Goal: Task Accomplishment & Management: Manage account settings

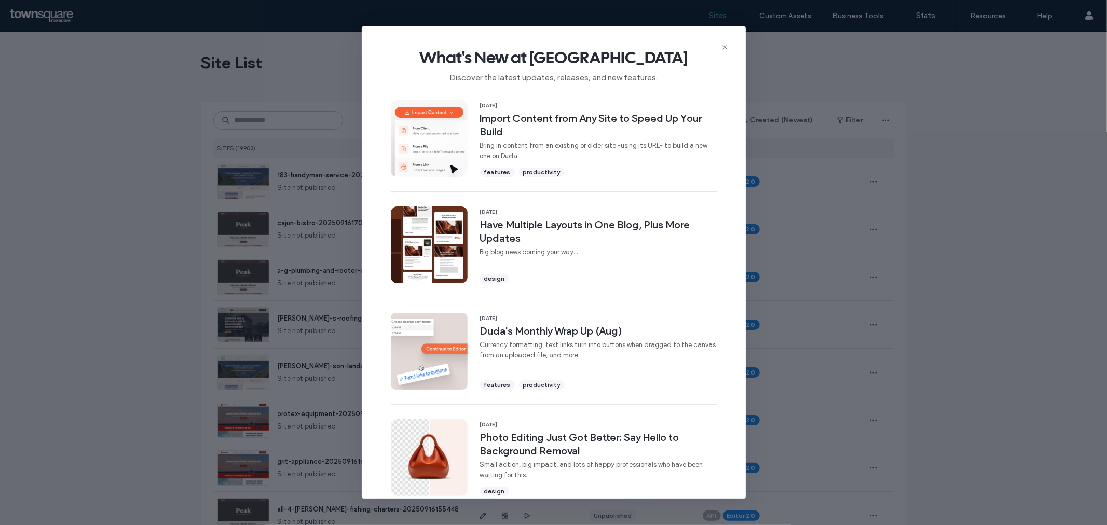
click at [727, 42] on div "What's New at Duda Discover the latest updates, releases, and new features." at bounding box center [554, 61] width 384 height 70
click at [725, 44] on icon at bounding box center [725, 47] width 8 height 8
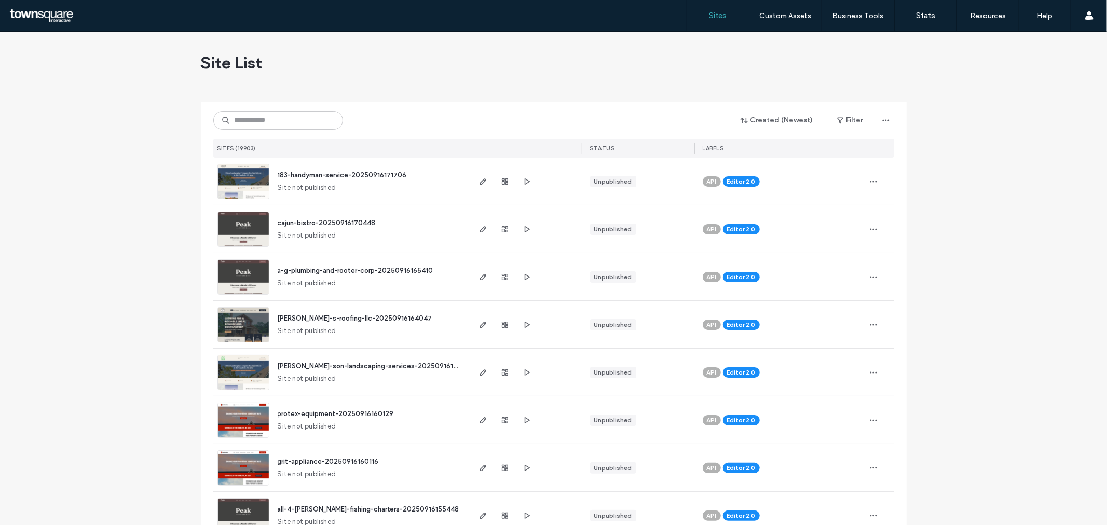
click at [222, 122] on icon at bounding box center [226, 120] width 8 height 8
paste input "**********"
type input "**********"
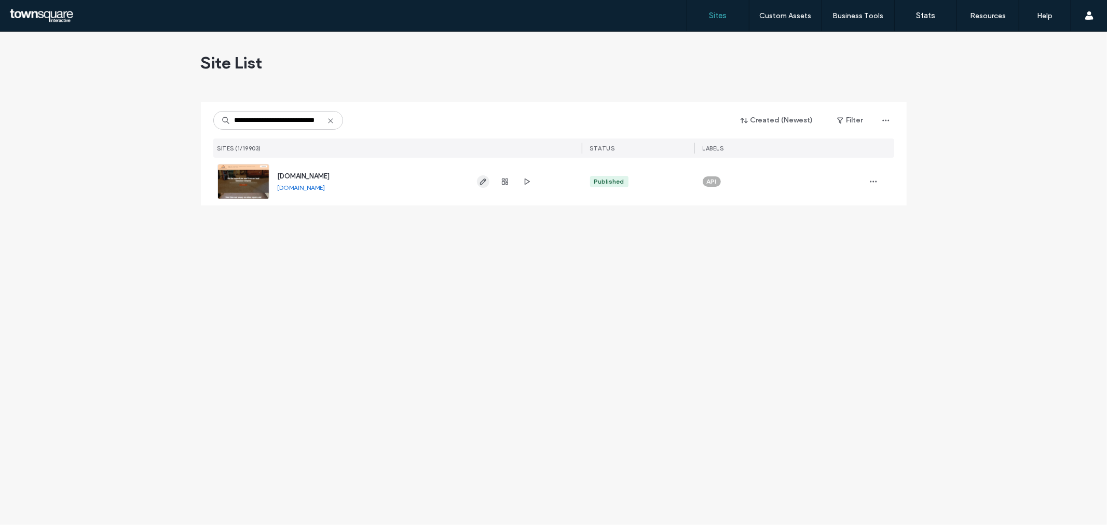
click at [483, 184] on icon "button" at bounding box center [483, 182] width 8 height 8
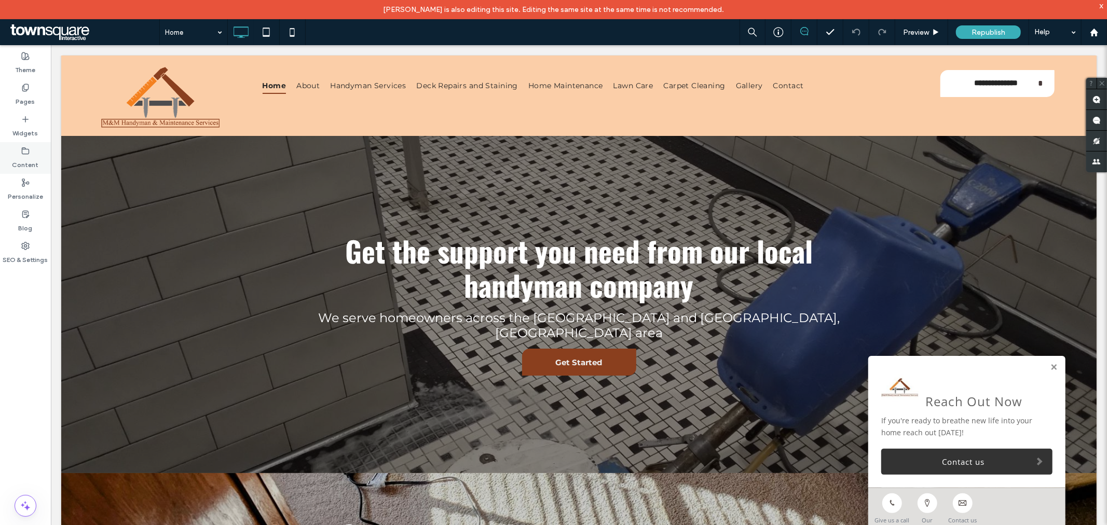
click at [34, 157] on label "Content" at bounding box center [25, 162] width 26 height 15
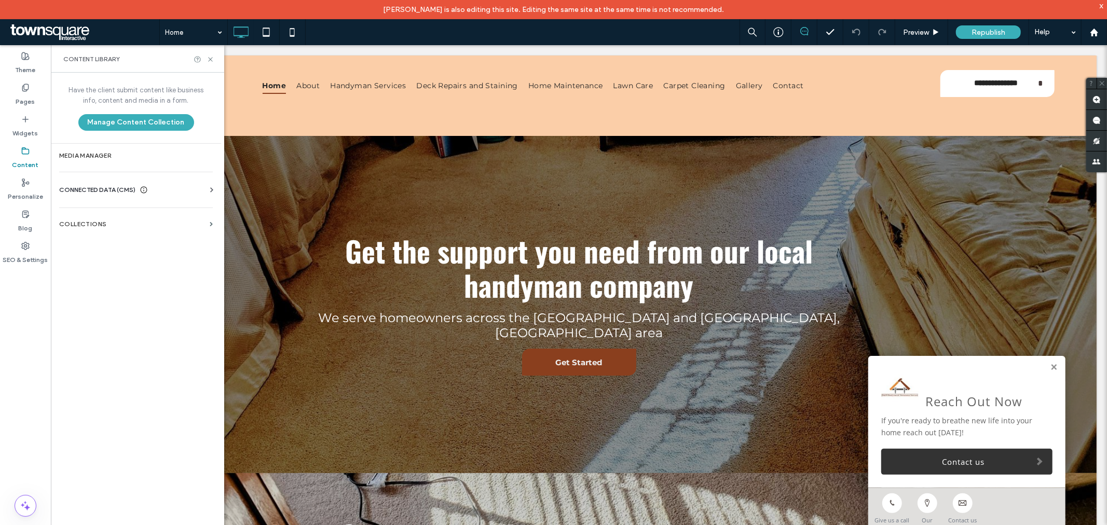
click at [117, 190] on span "CONNECTED DATA (CMS)" at bounding box center [97, 190] width 76 height 10
click at [127, 219] on section "Business Info" at bounding box center [138, 215] width 158 height 24
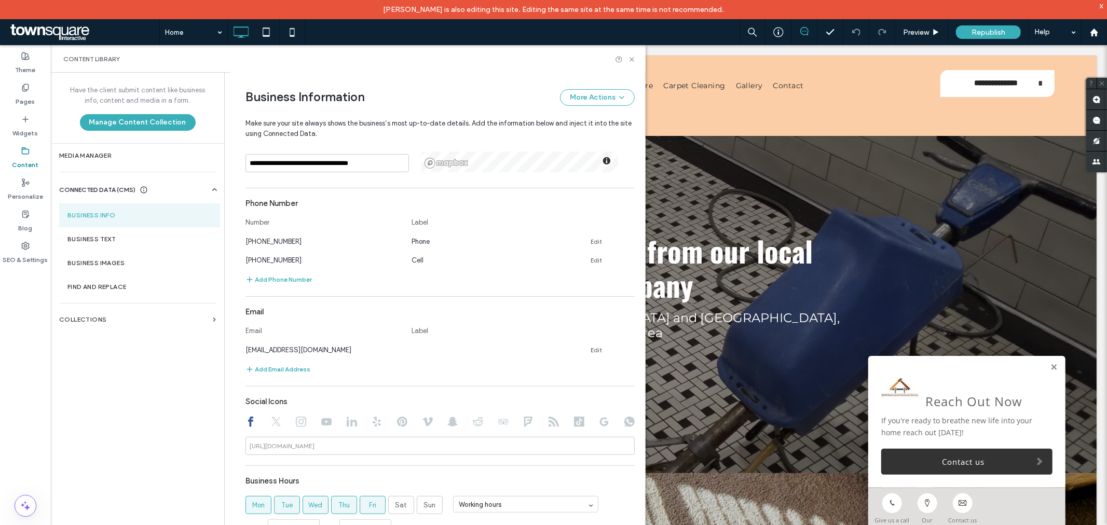
scroll to position [255, 0]
click at [626, 260] on icon at bounding box center [630, 258] width 8 height 8
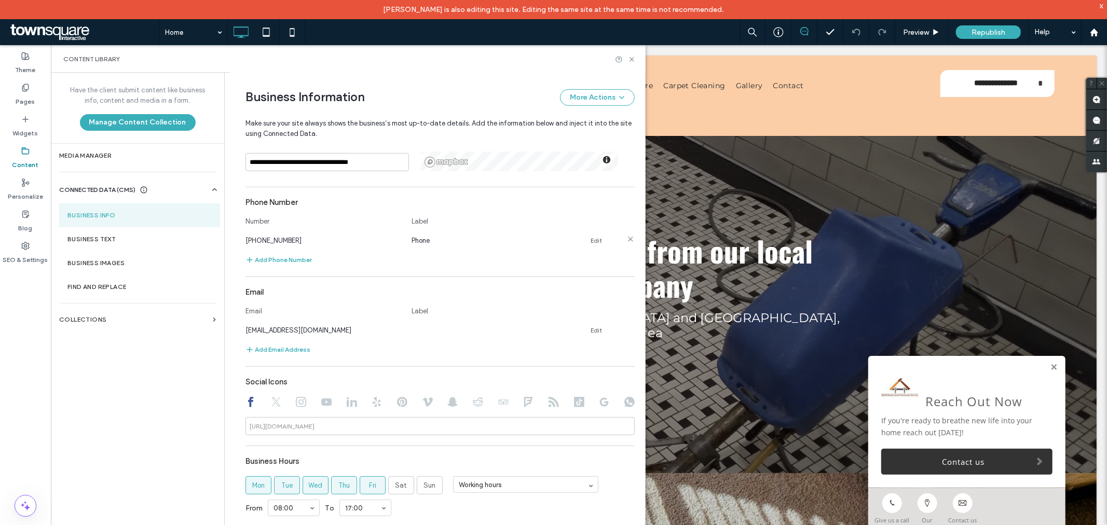
click at [591, 240] on link "Edit" at bounding box center [596, 241] width 11 height 8
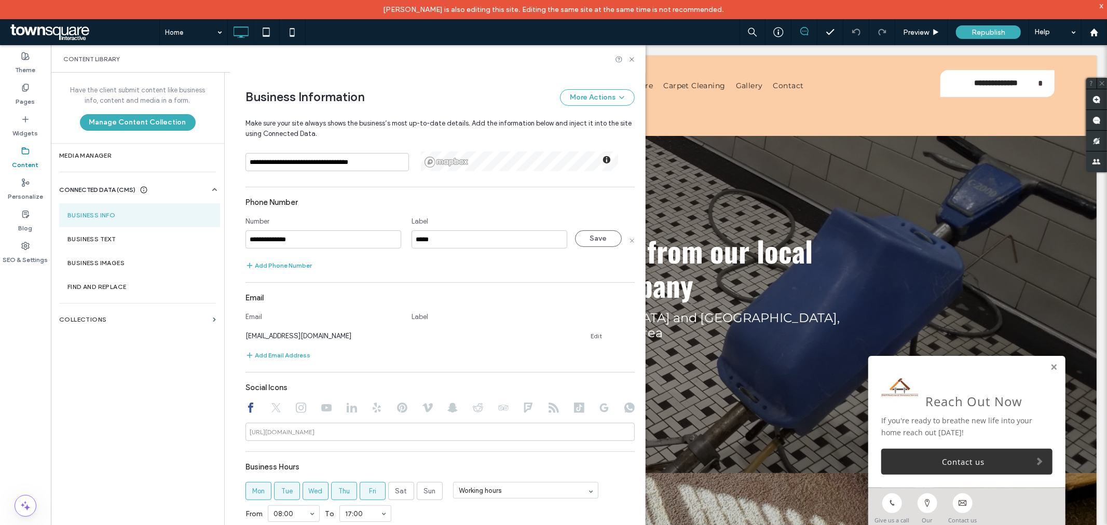
drag, startPoint x: 332, startPoint y: 242, endPoint x: 266, endPoint y: 250, distance: 66.3
click at [266, 250] on section "**********" at bounding box center [439, 232] width 389 height 79
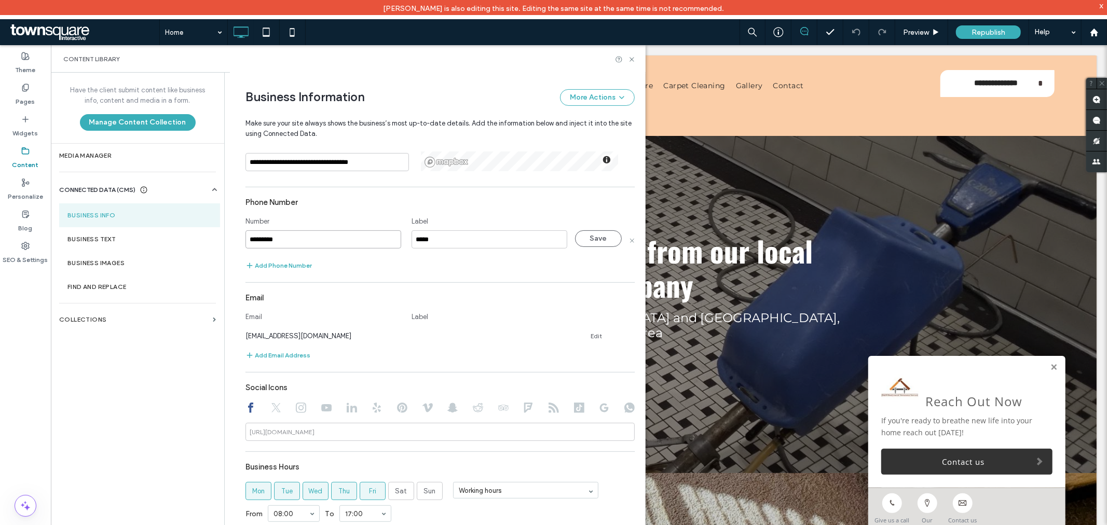
click at [310, 237] on input "*********" at bounding box center [323, 239] width 156 height 18
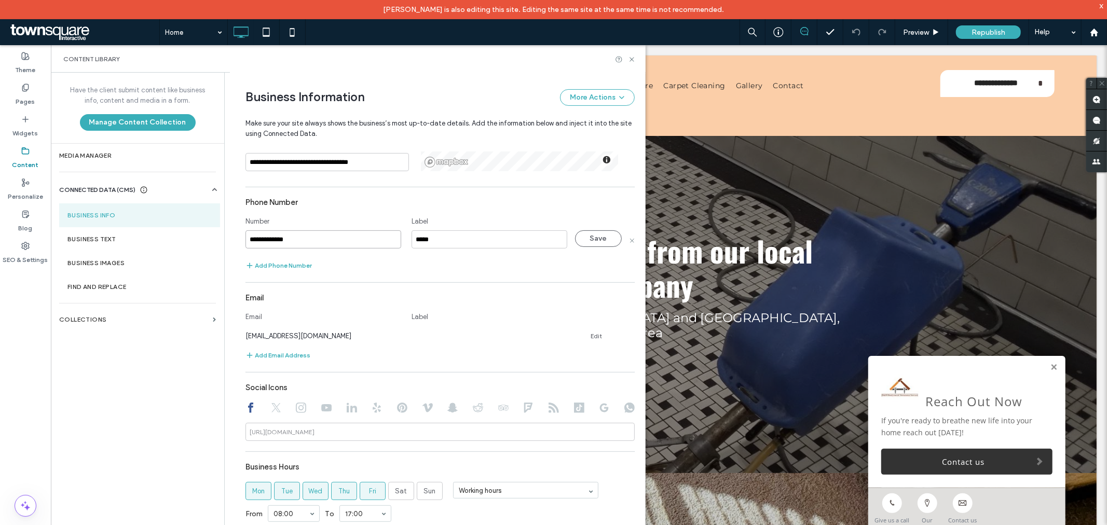
type input "**********"
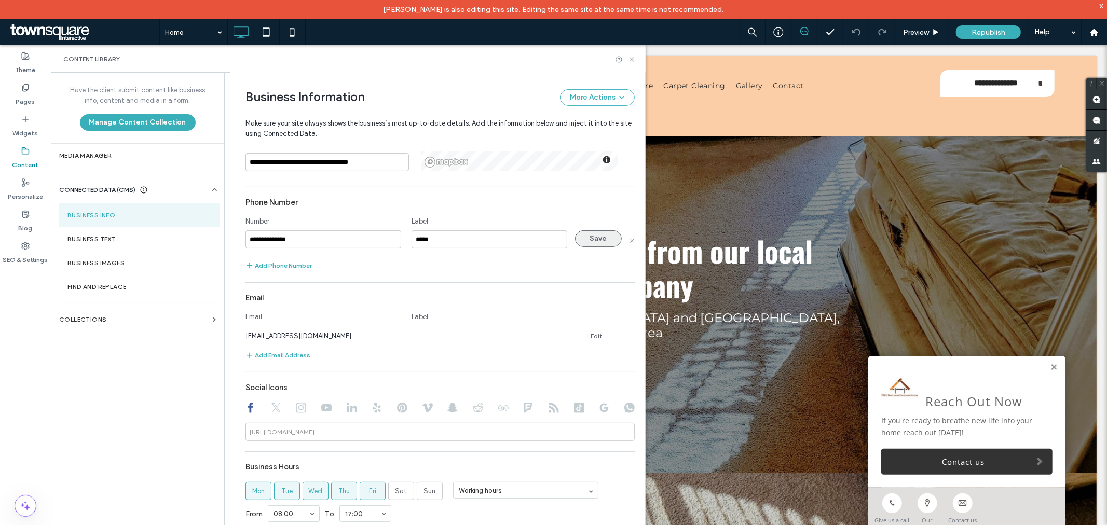
click at [584, 241] on button "Save" at bounding box center [598, 238] width 47 height 17
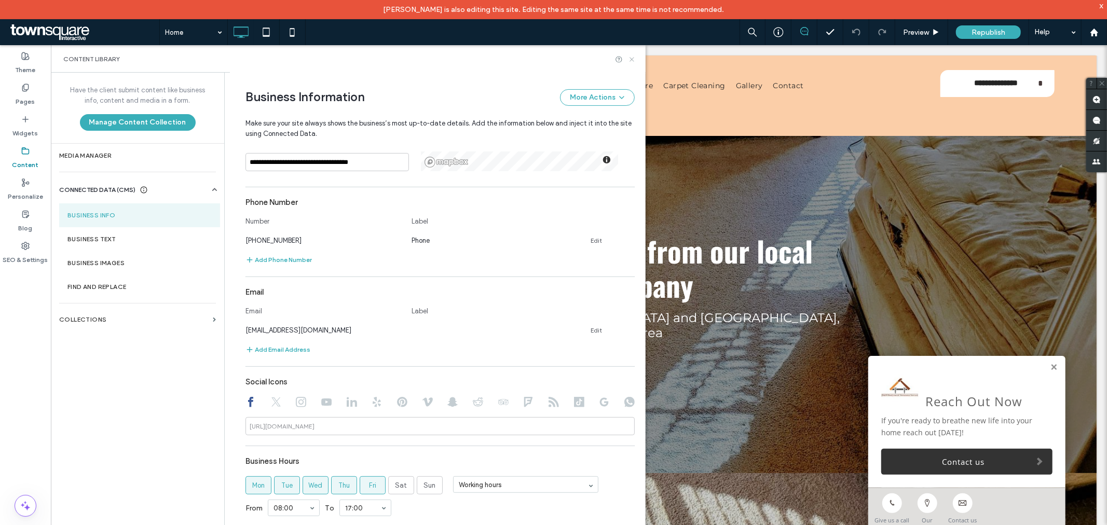
click at [632, 63] on icon at bounding box center [632, 60] width 8 height 8
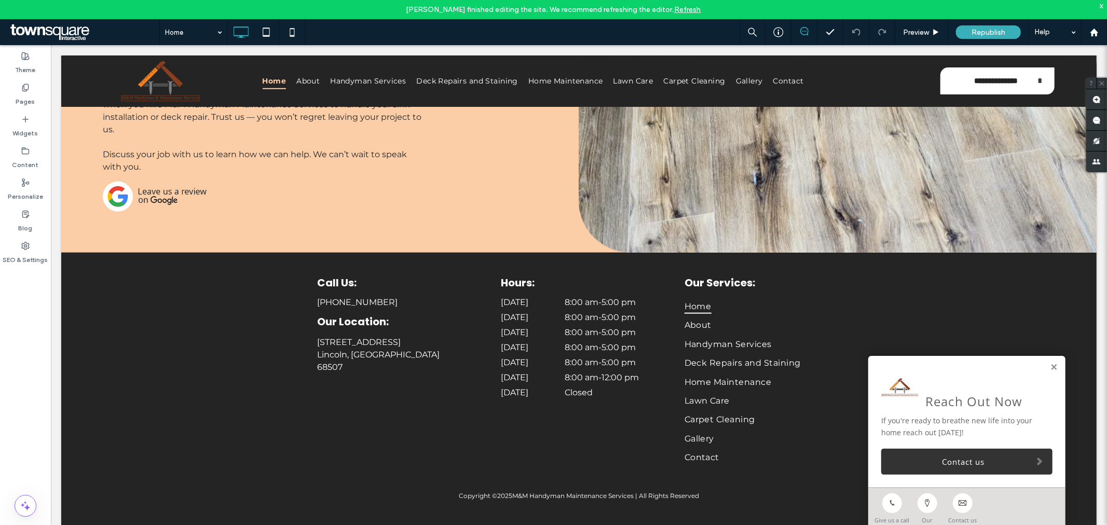
scroll to position [1082, 0]
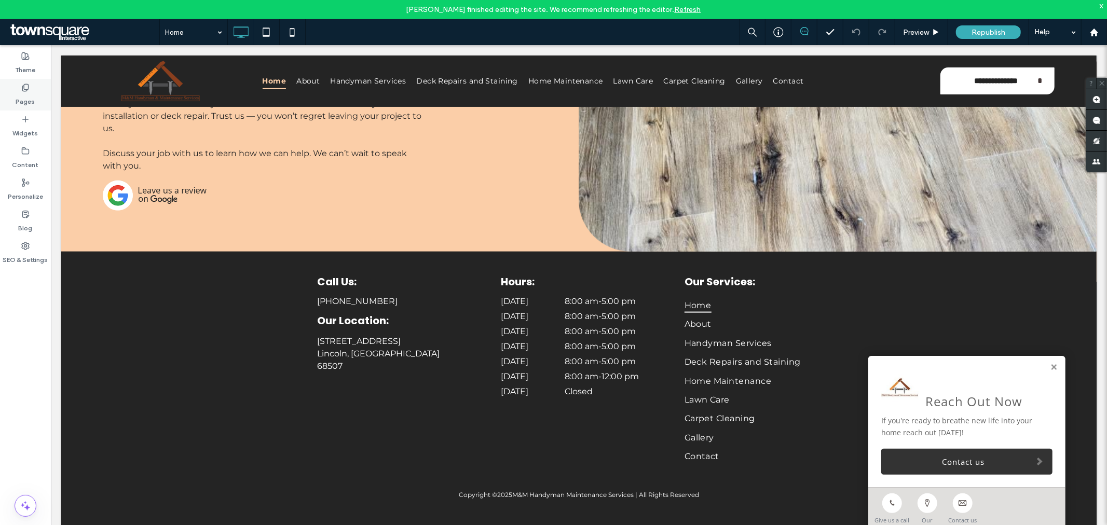
click at [17, 92] on label "Pages" at bounding box center [25, 99] width 19 height 15
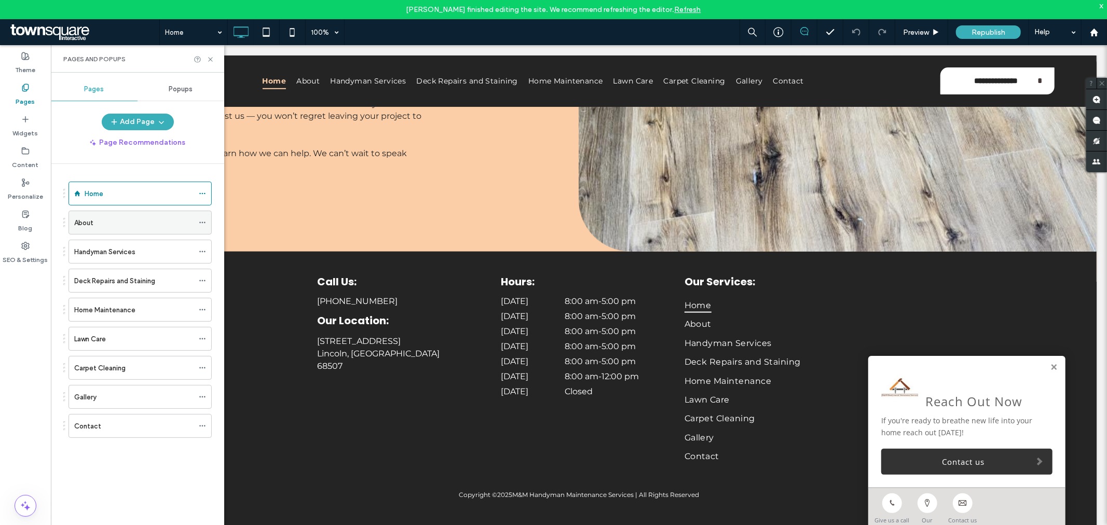
click at [131, 215] on div "About" at bounding box center [133, 222] width 119 height 23
click at [110, 245] on div "Handyman Services" at bounding box center [133, 251] width 119 height 23
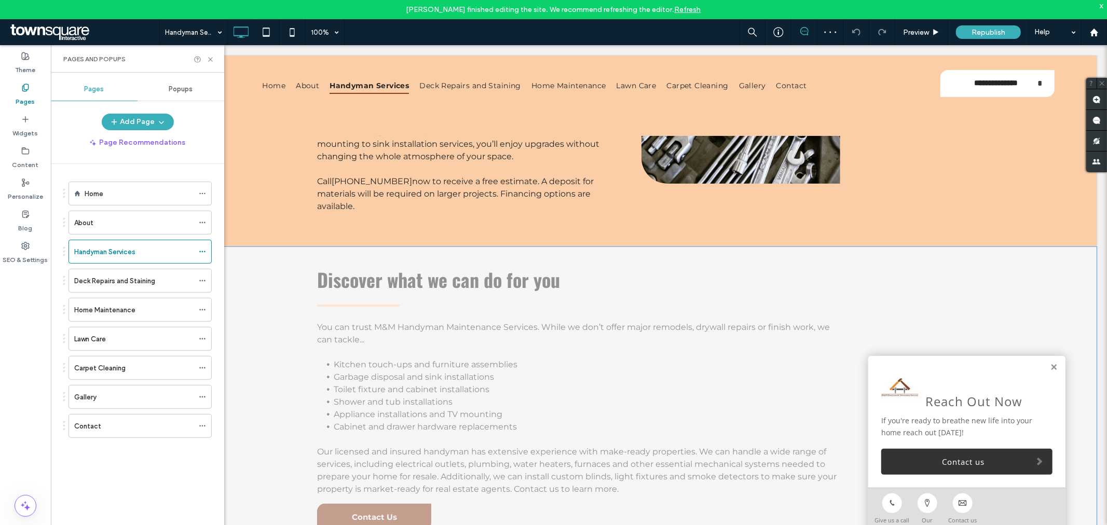
scroll to position [346, 0]
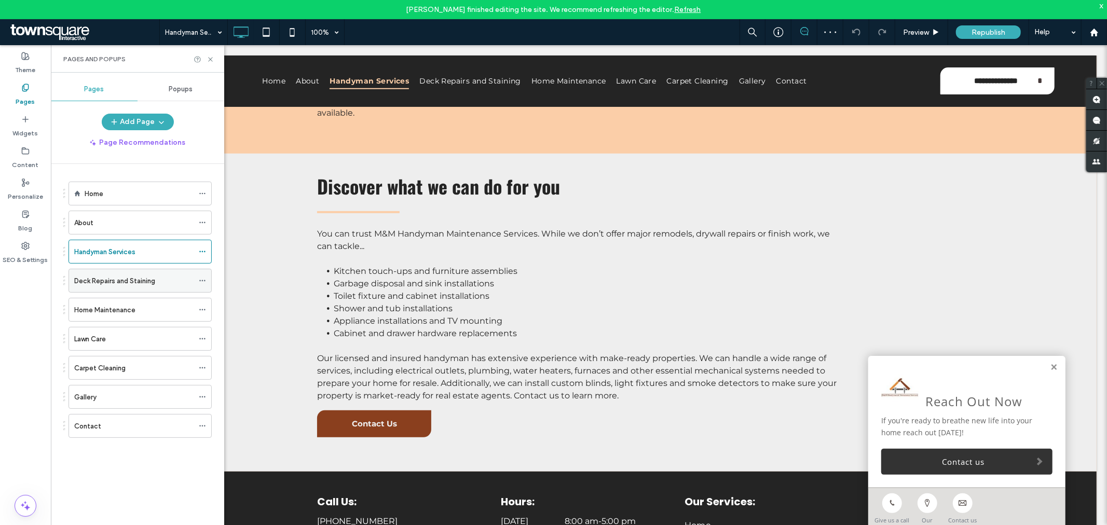
click at [136, 270] on div "Deck Repairs and Staining" at bounding box center [133, 280] width 119 height 23
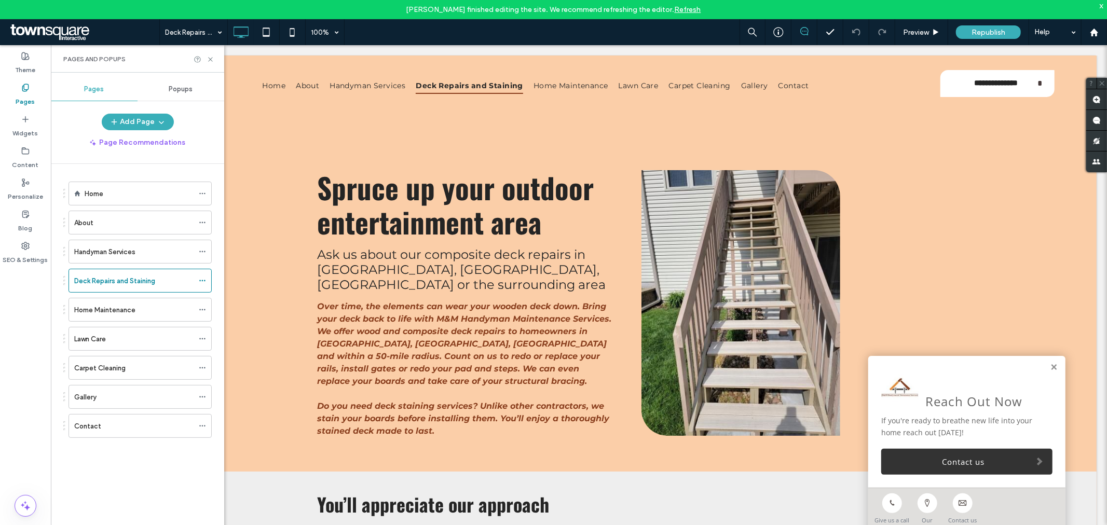
click at [138, 250] on div "Handyman Services" at bounding box center [133, 252] width 119 height 11
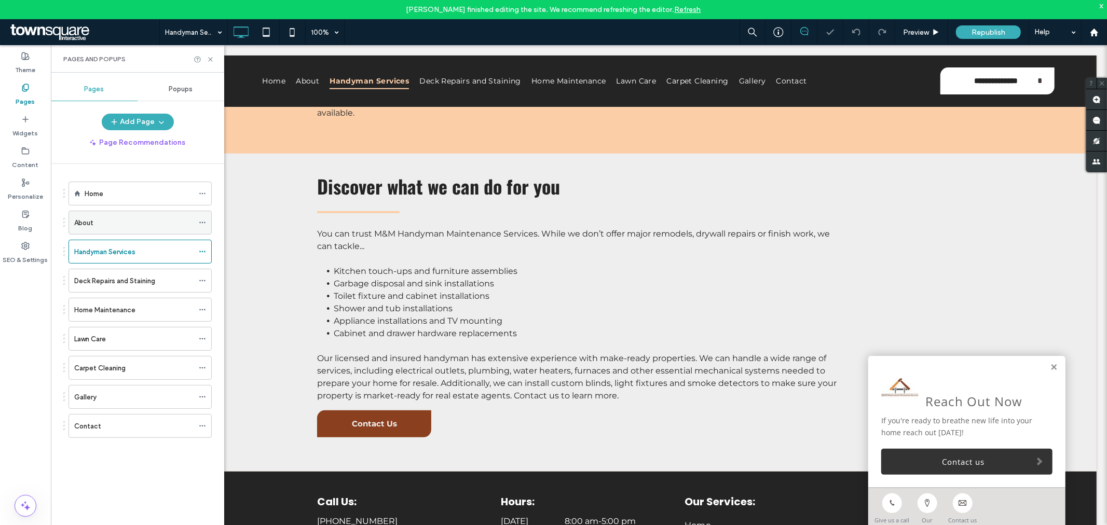
scroll to position [317, 0]
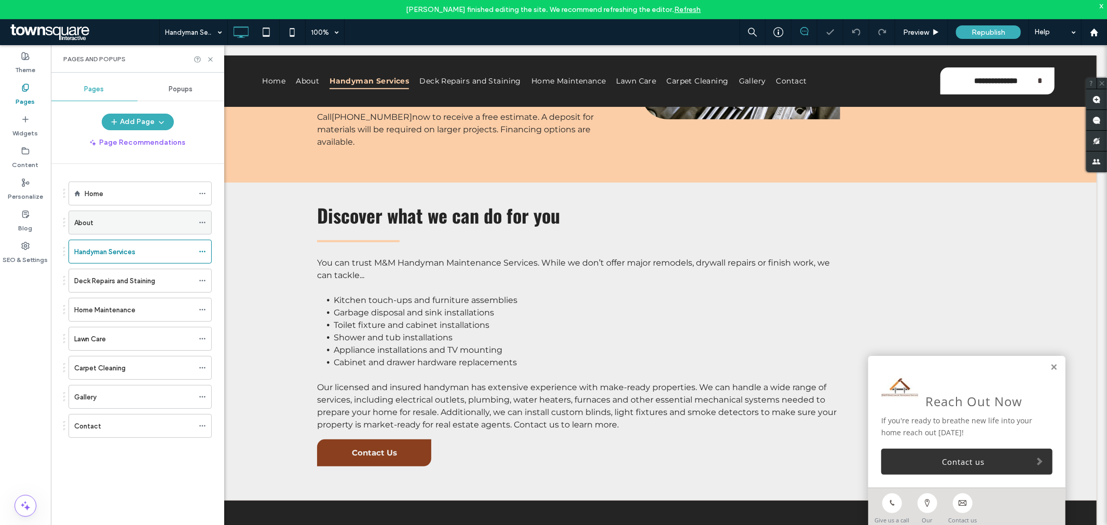
click at [135, 220] on div "About" at bounding box center [133, 222] width 119 height 11
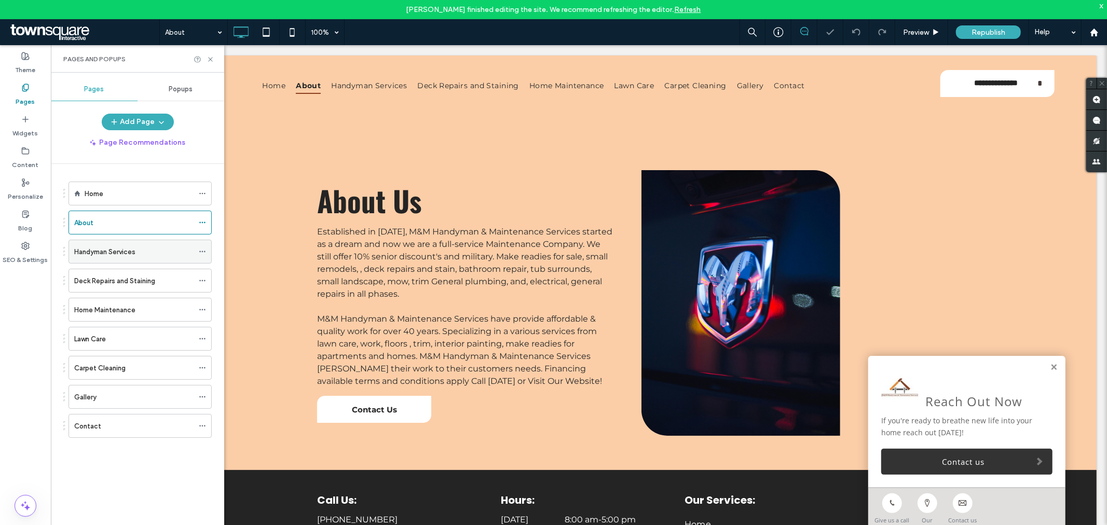
click at [137, 260] on div "Handyman Services" at bounding box center [133, 251] width 119 height 23
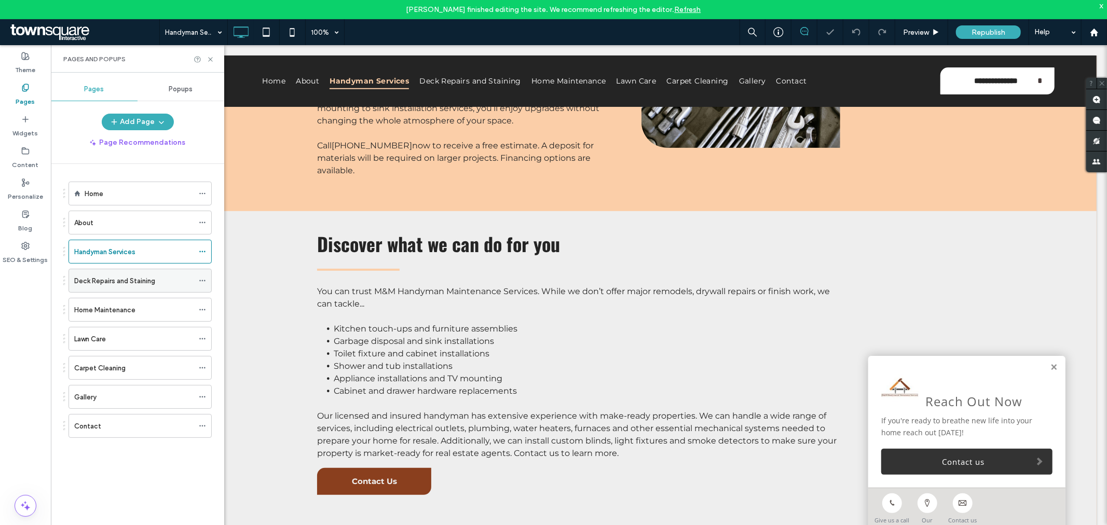
scroll to position [258, 0]
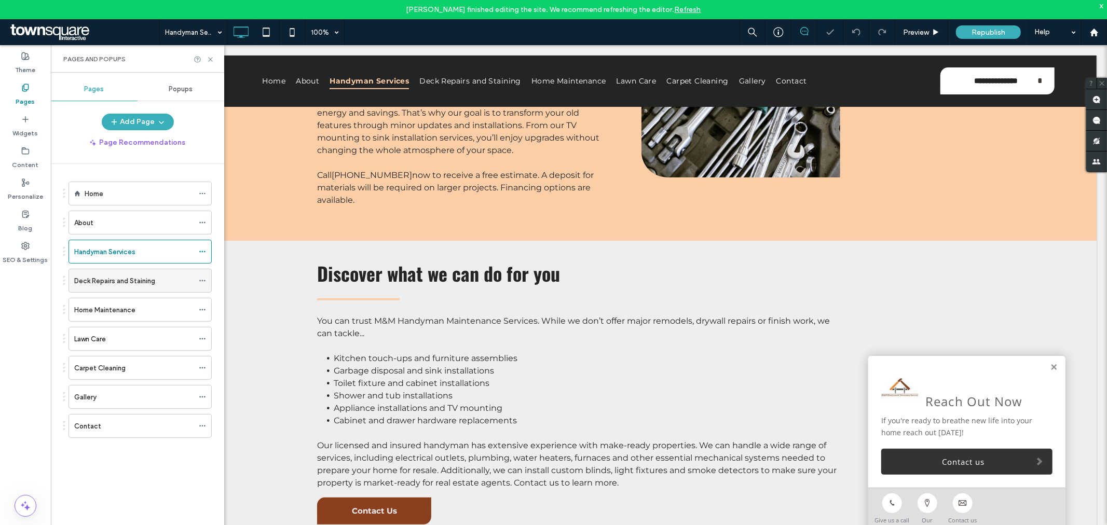
click at [132, 283] on label "Deck Repairs and Staining" at bounding box center [114, 281] width 81 height 18
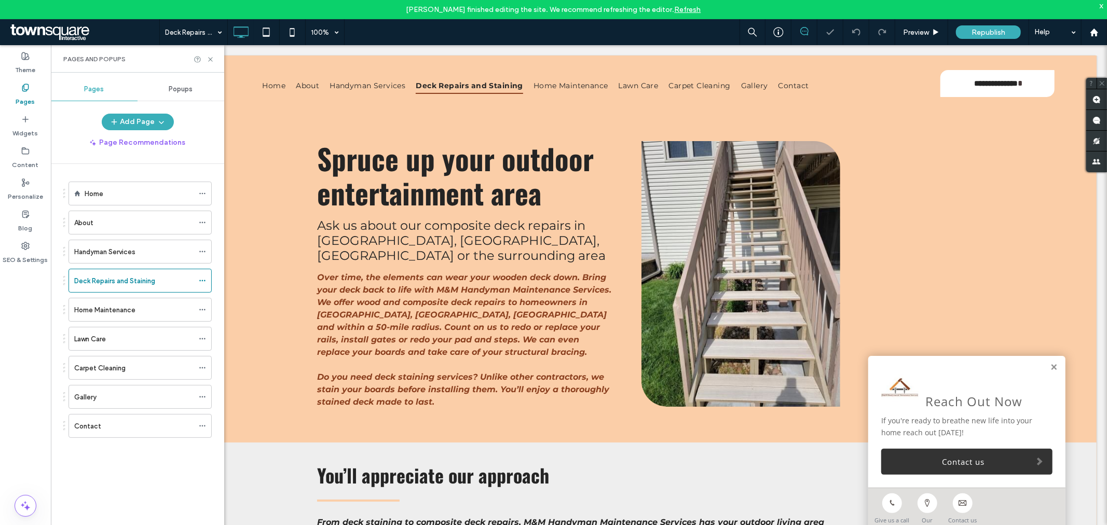
scroll to position [0, 0]
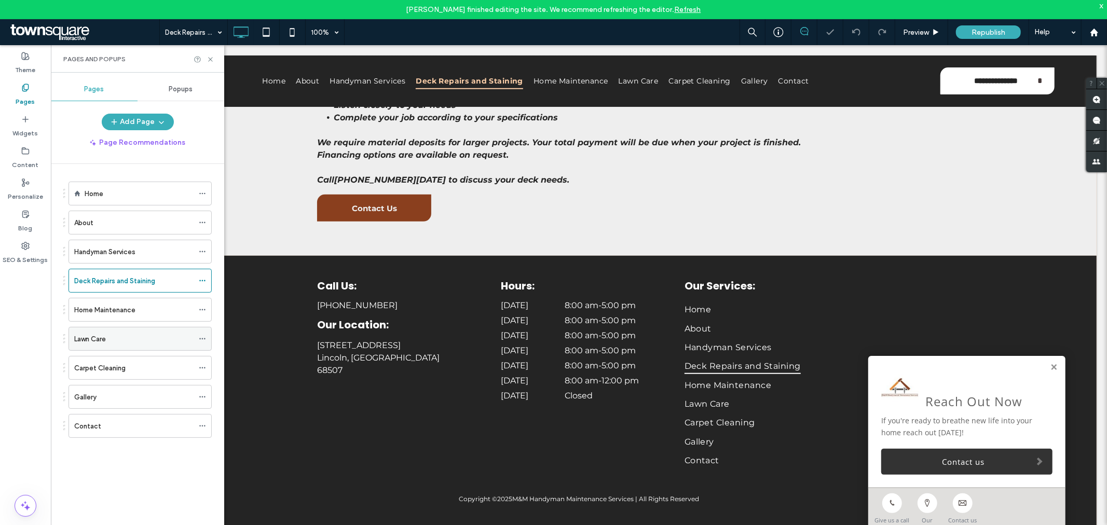
scroll to position [470, 0]
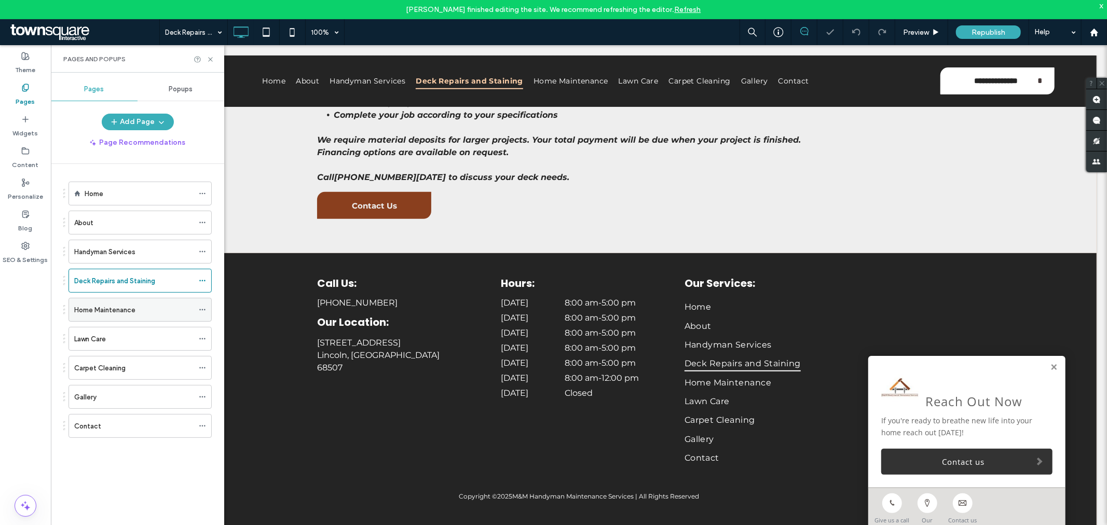
click at [102, 318] on div "Home Maintenance" at bounding box center [133, 309] width 119 height 23
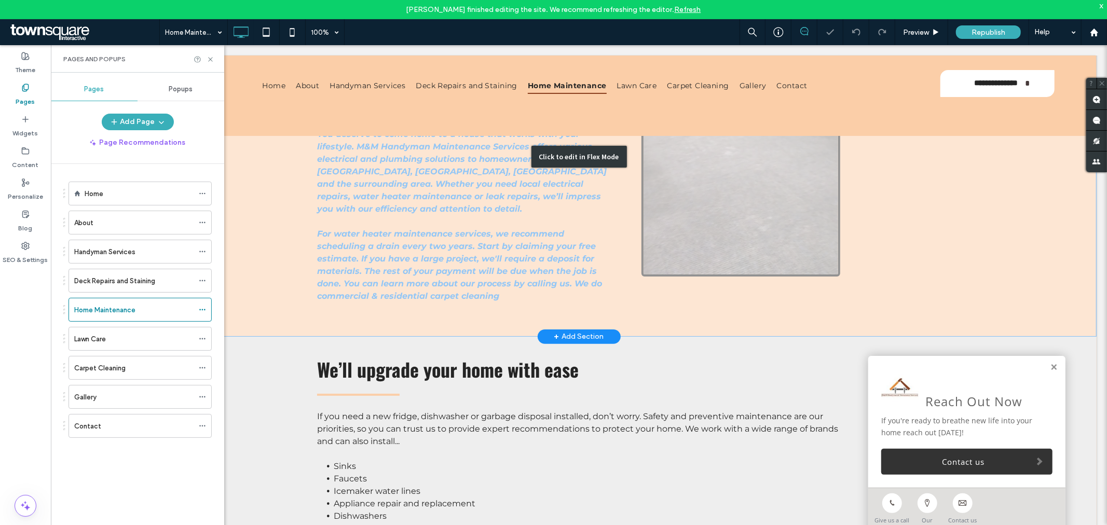
scroll to position [346, 0]
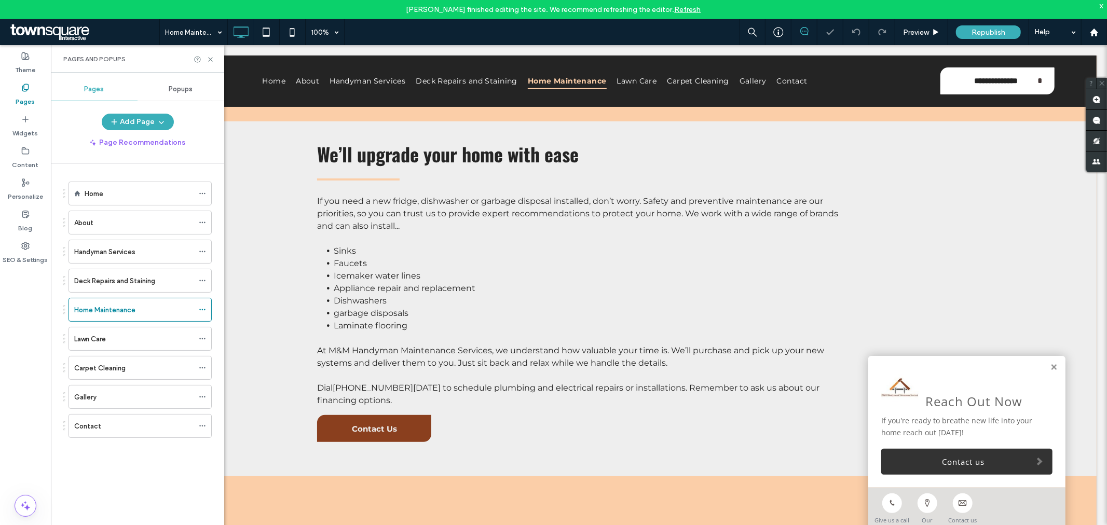
click at [105, 348] on div "Lawn Care" at bounding box center [133, 338] width 119 height 23
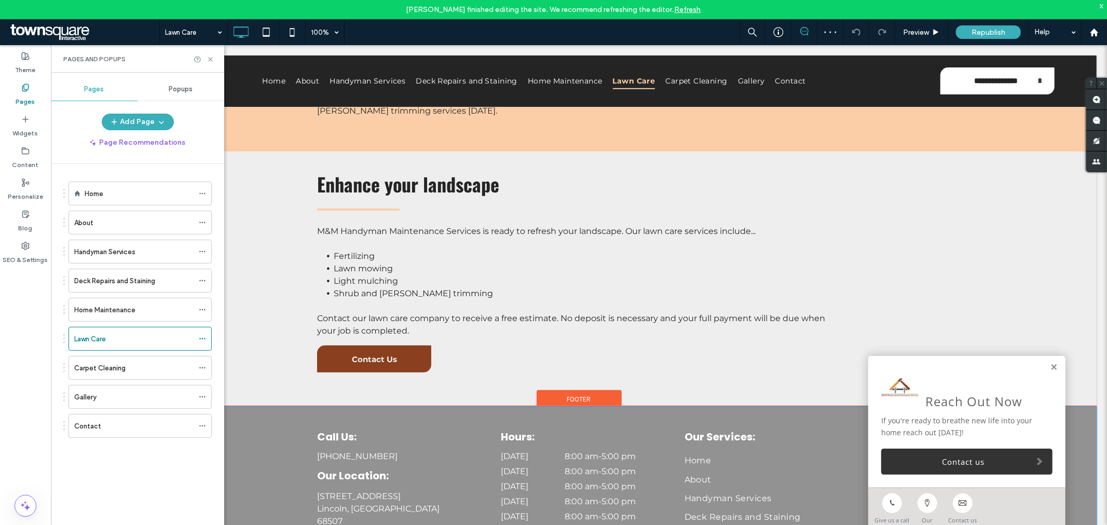
scroll to position [346, 0]
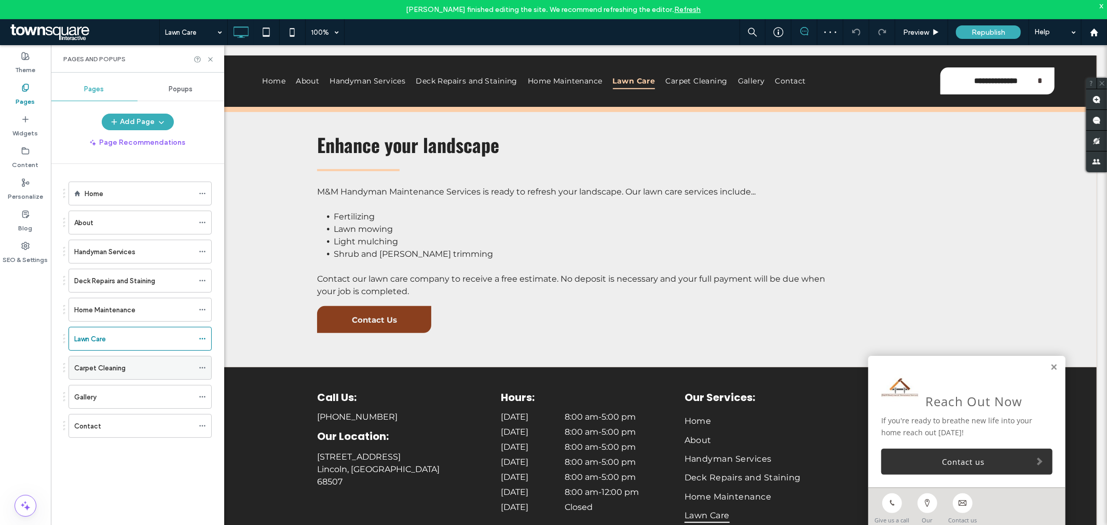
click at [120, 363] on label "Carpet Cleaning" at bounding box center [99, 368] width 51 height 18
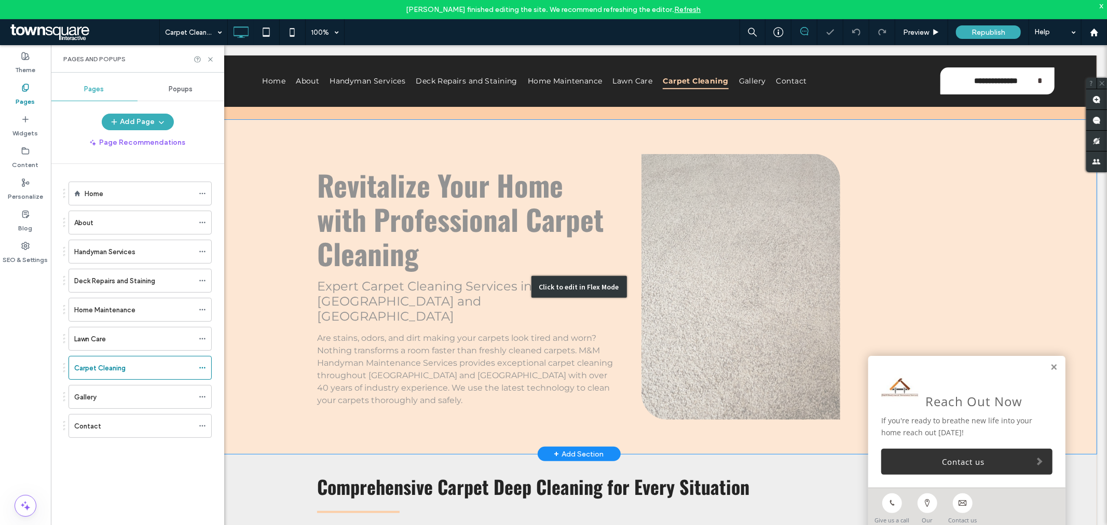
scroll to position [230, 0]
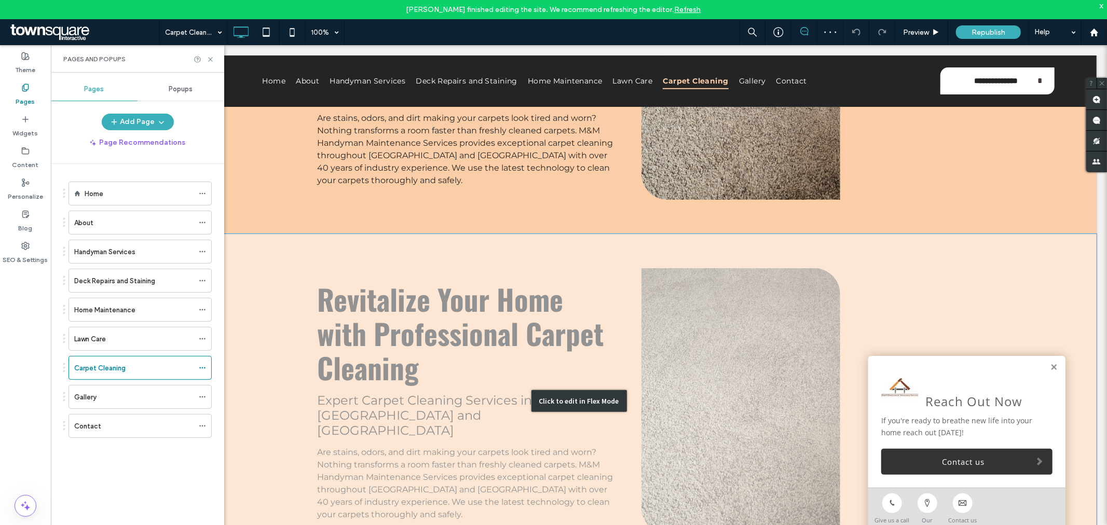
click at [1013, 292] on div "Click to edit in Flex Mode" at bounding box center [578, 401] width 1035 height 334
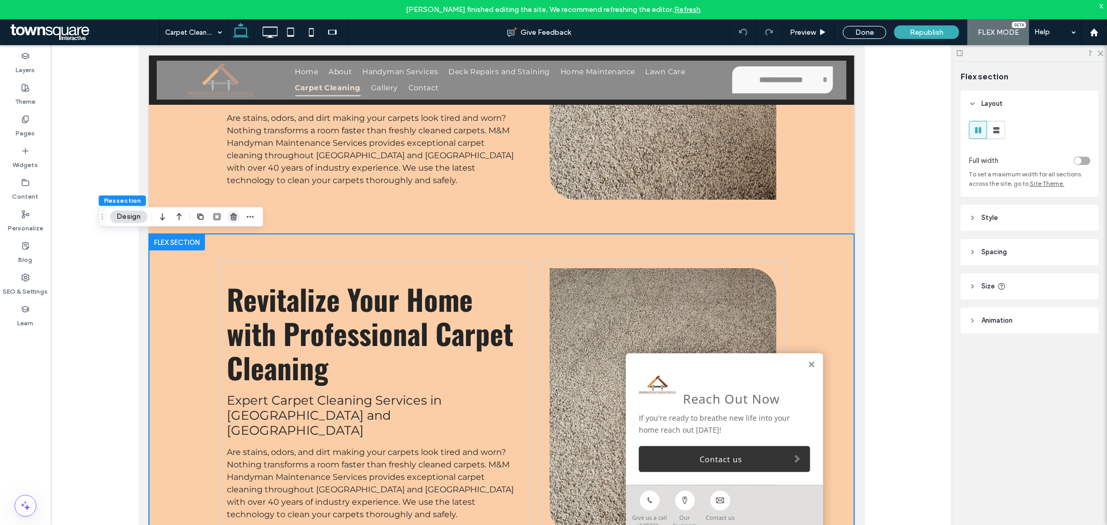
click at [234, 217] on icon "button" at bounding box center [233, 217] width 8 height 8
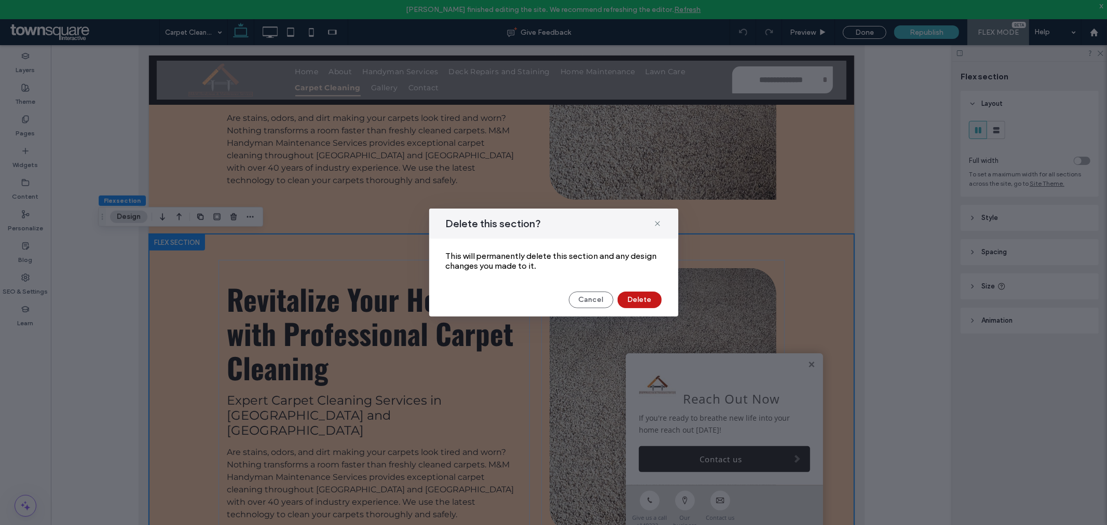
drag, startPoint x: 558, startPoint y: 272, endPoint x: 645, endPoint y: 298, distance: 90.5
click at [645, 298] on button "Delete" at bounding box center [640, 300] width 44 height 17
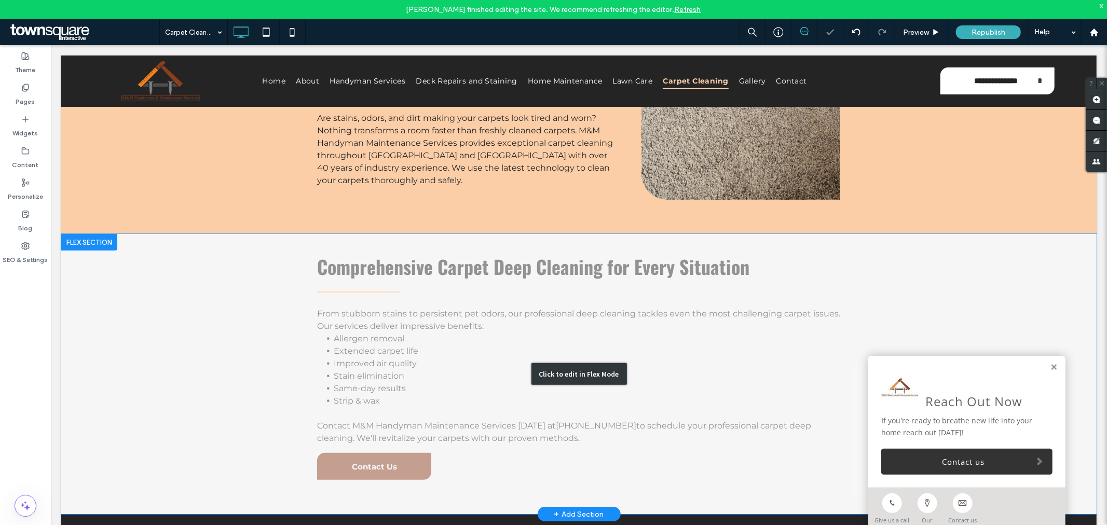
scroll to position [58, 0]
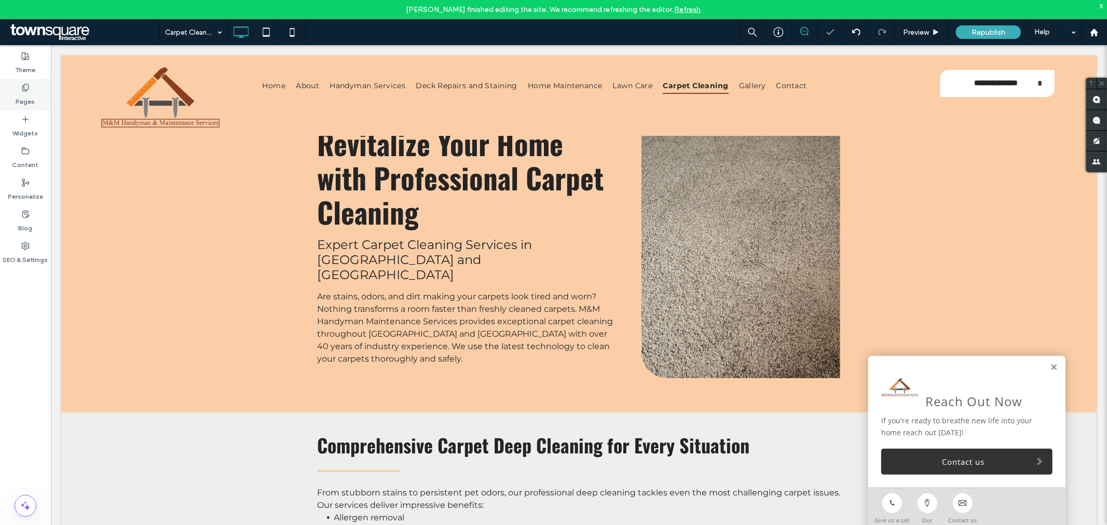
click at [28, 99] on label "Pages" at bounding box center [25, 99] width 19 height 15
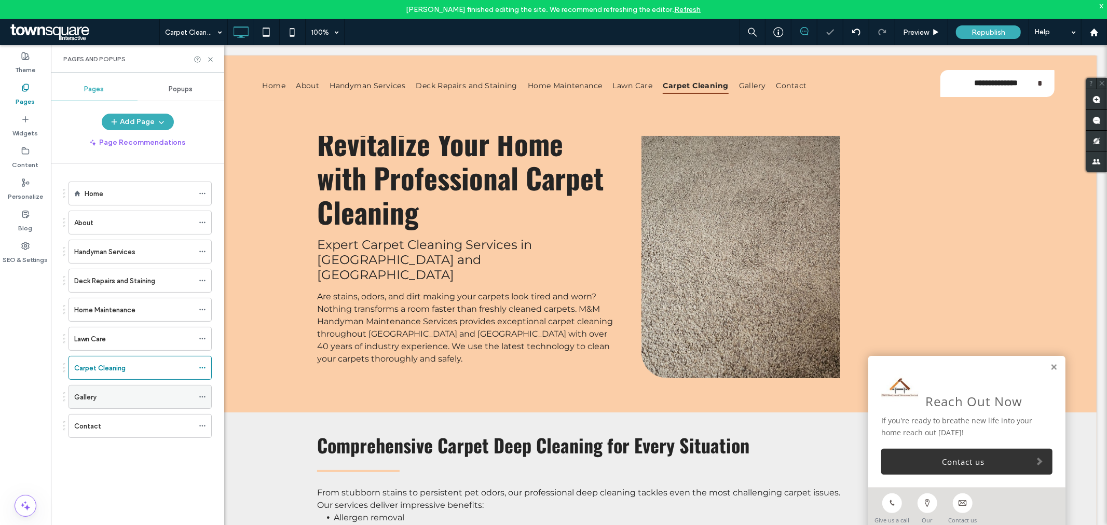
click at [135, 396] on div "Gallery" at bounding box center [133, 397] width 119 height 11
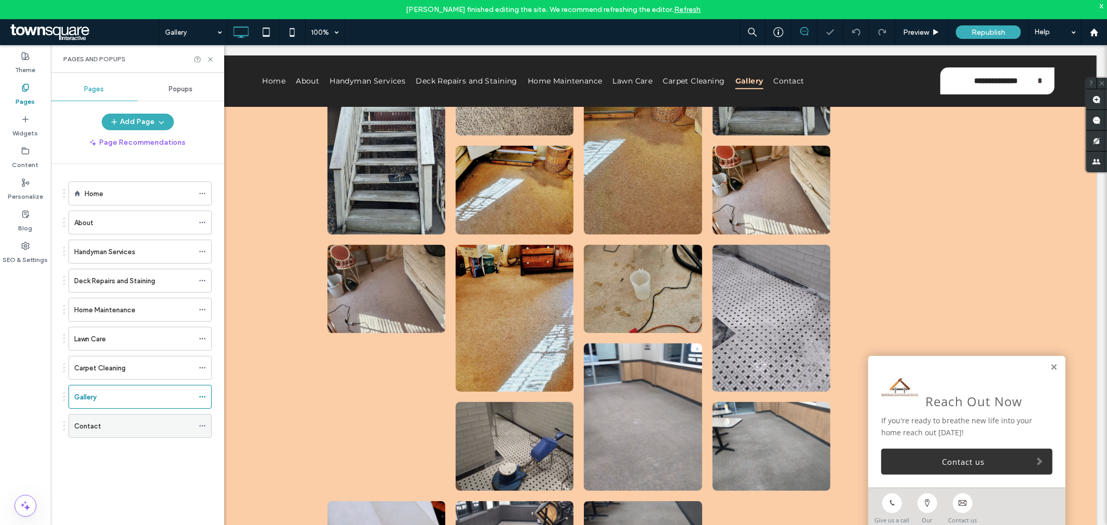
scroll to position [271, 0]
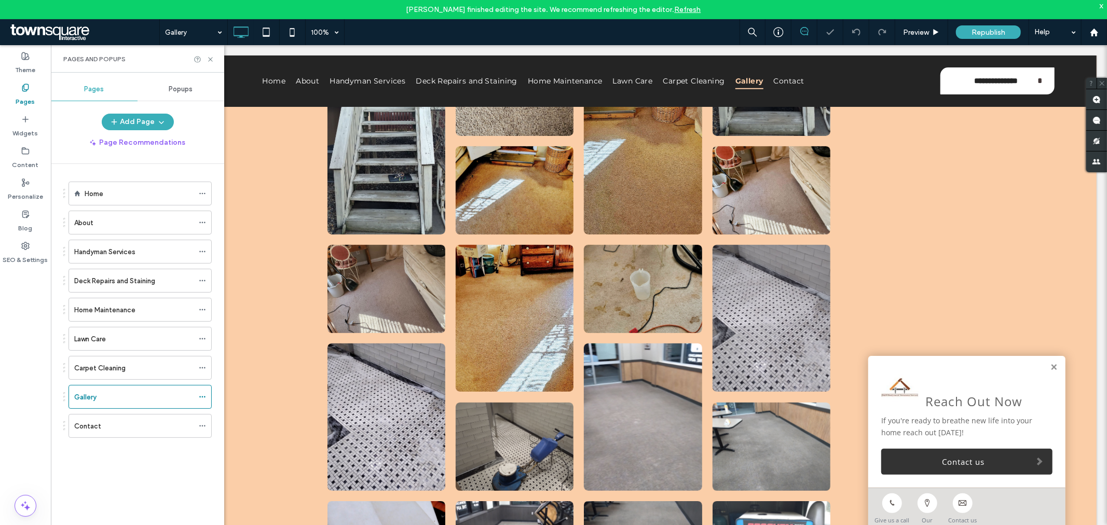
click at [131, 423] on div "Contact" at bounding box center [133, 426] width 119 height 11
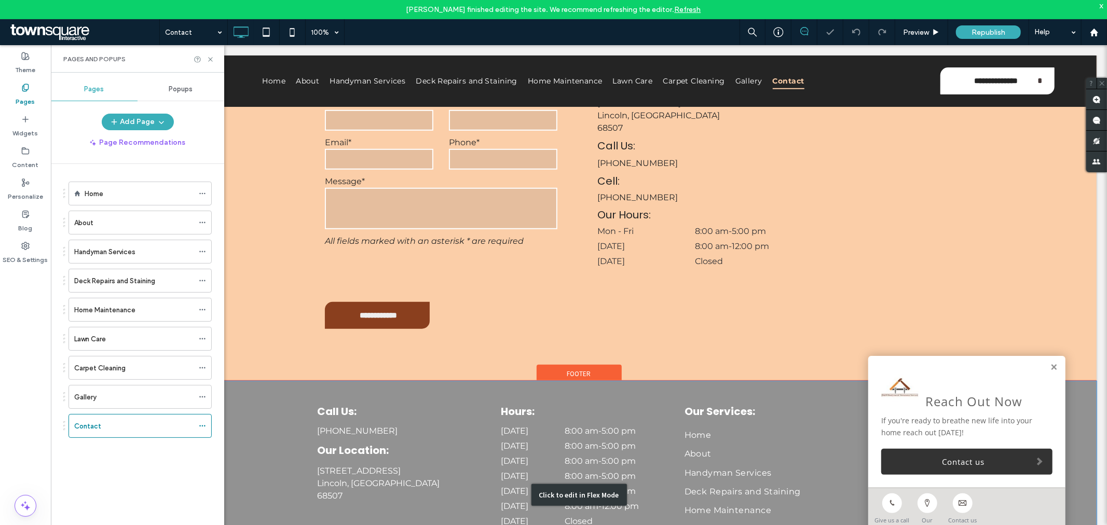
scroll to position [435, 0]
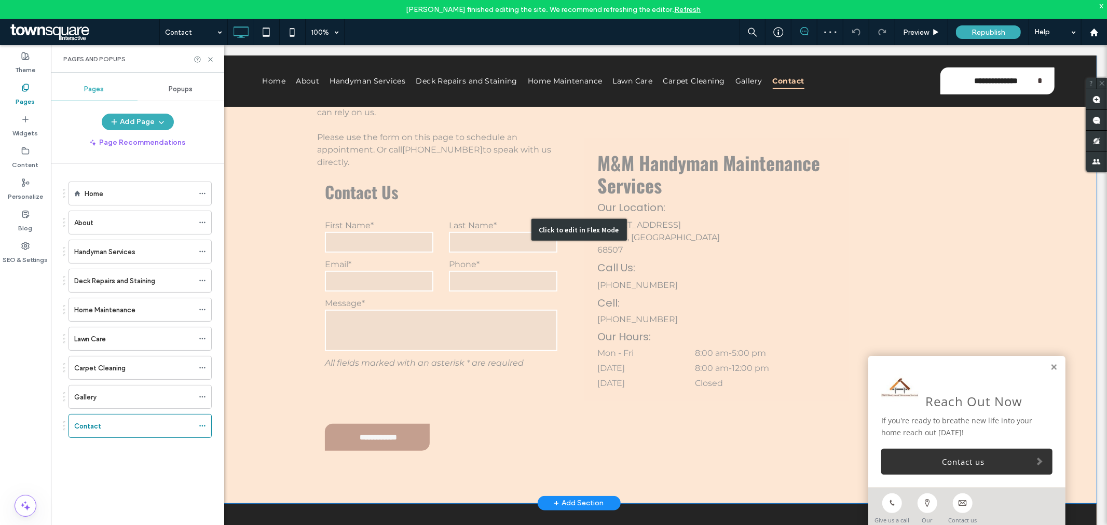
click at [770, 185] on div "Click to edit in Flex Mode" at bounding box center [578, 229] width 1035 height 547
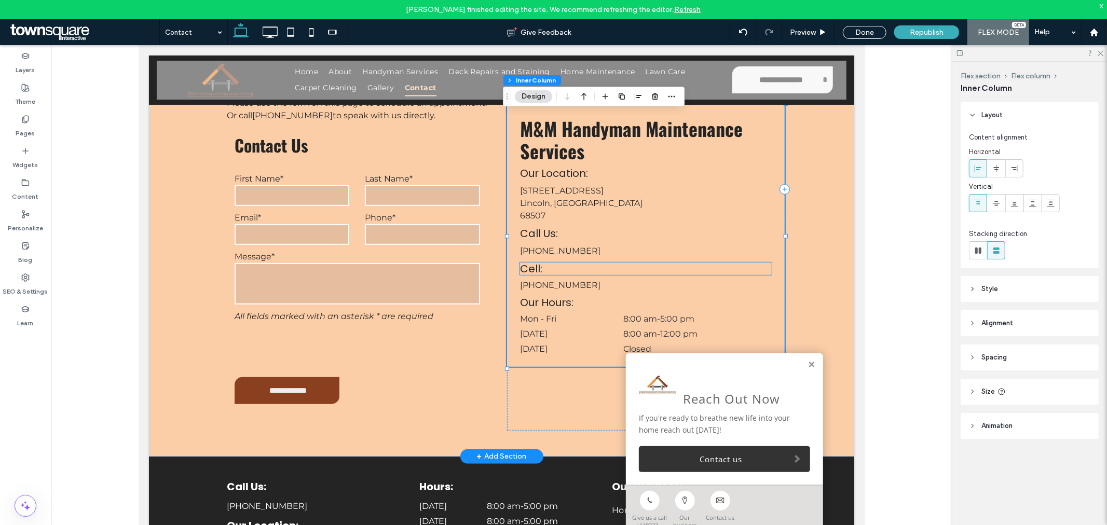
click at [761, 262] on h4 "Cell:" at bounding box center [646, 268] width 252 height 12
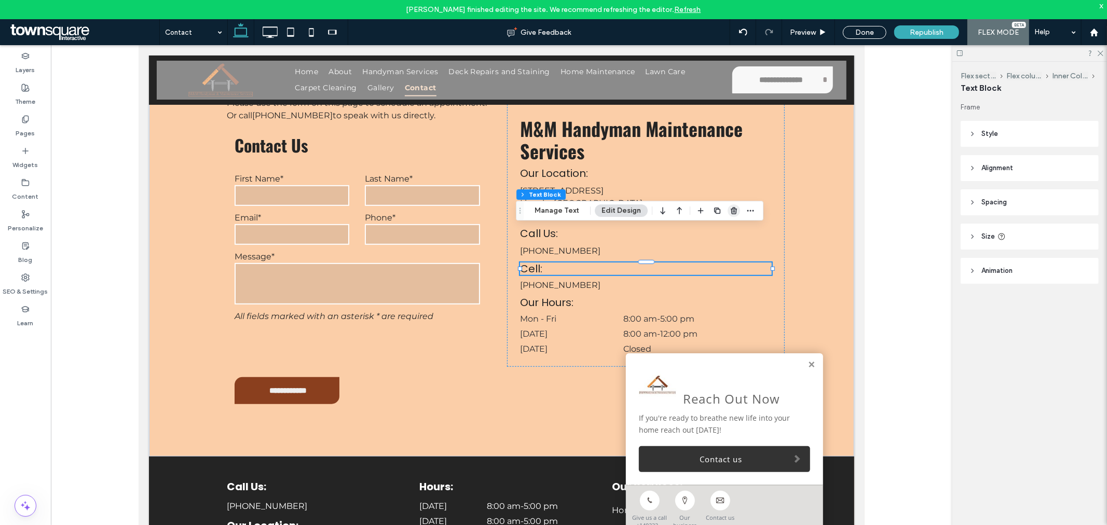
click at [730, 215] on span "button" at bounding box center [734, 210] width 12 height 12
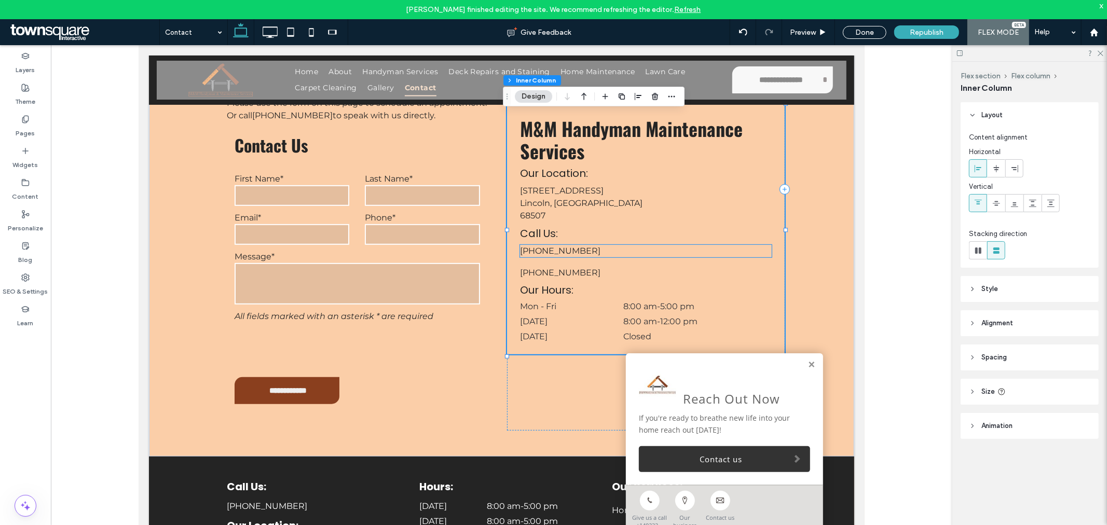
type input "**"
click at [761, 266] on p "[PHONE_NUMBER]" at bounding box center [646, 272] width 252 height 12
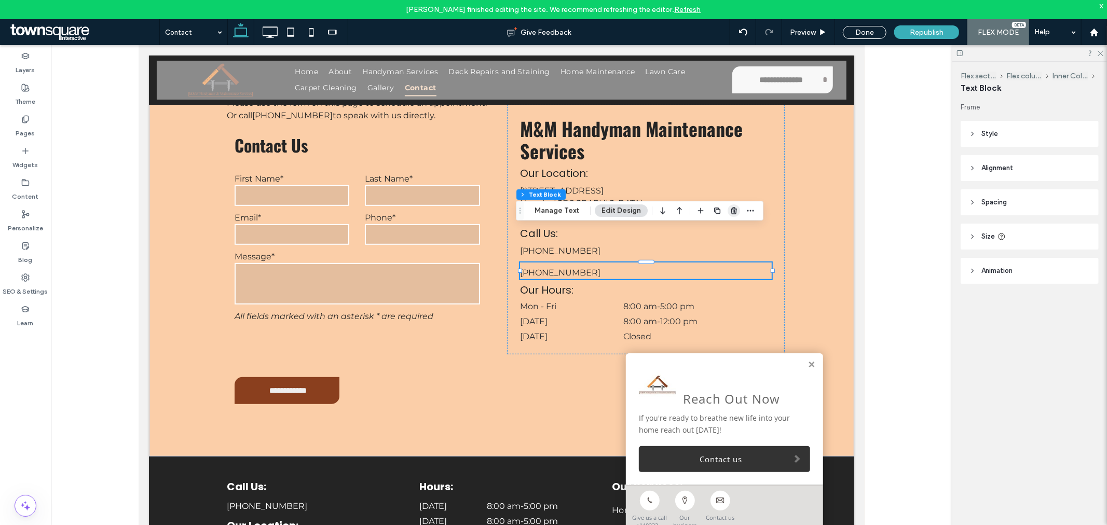
click at [731, 213] on use "button" at bounding box center [734, 210] width 6 height 7
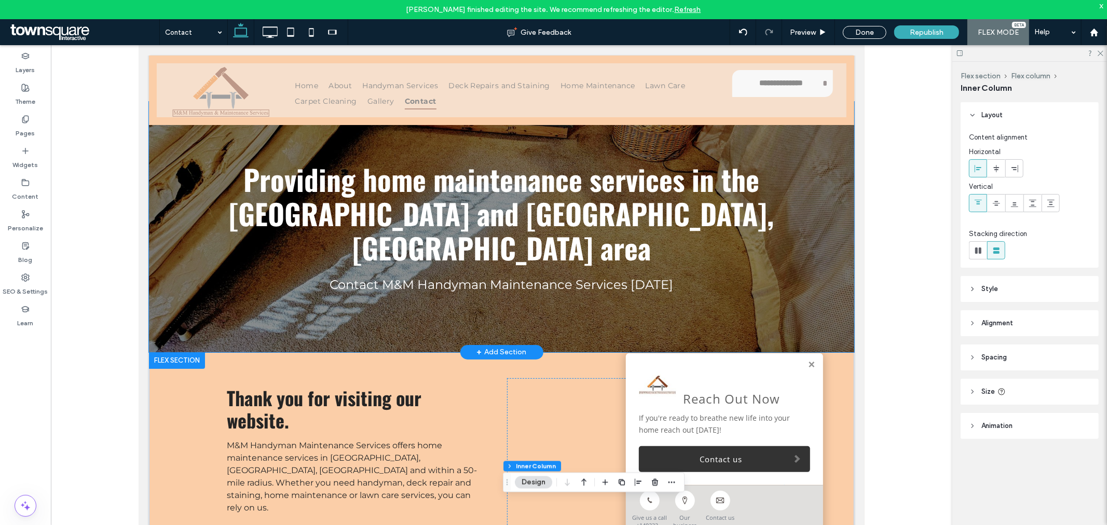
scroll to position [0, 0]
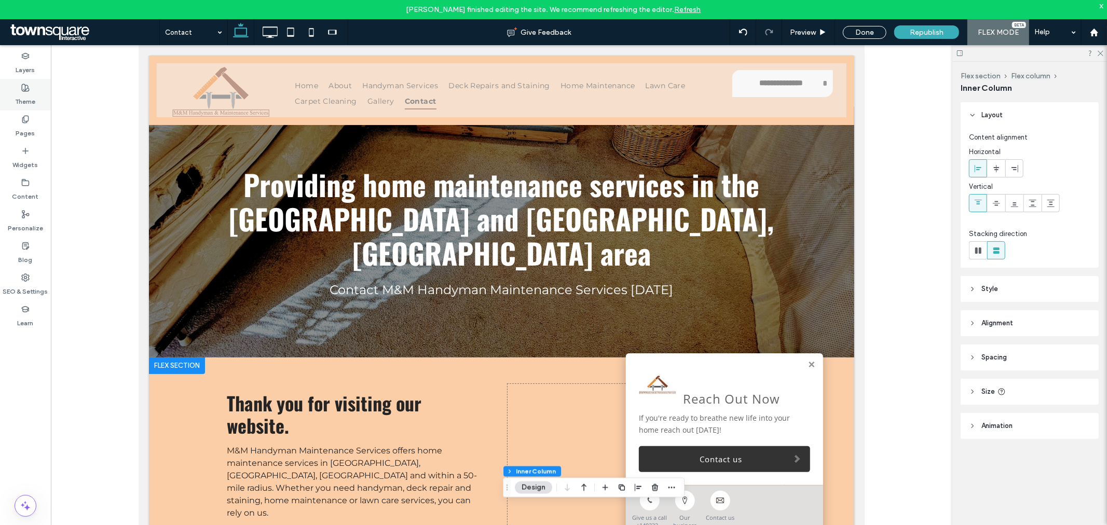
click at [16, 92] on label "Theme" at bounding box center [26, 99] width 20 height 15
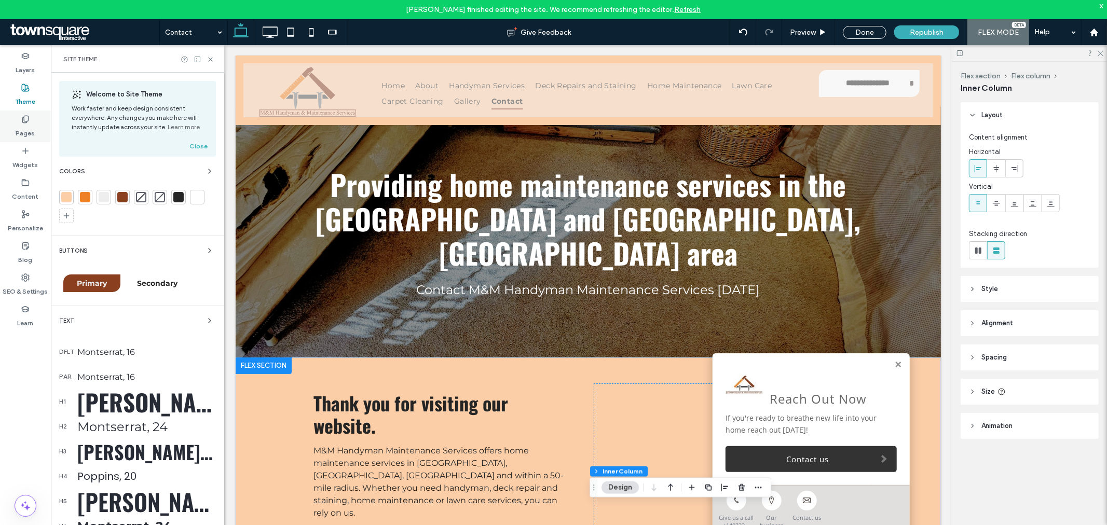
click at [28, 127] on label "Pages" at bounding box center [25, 131] width 19 height 15
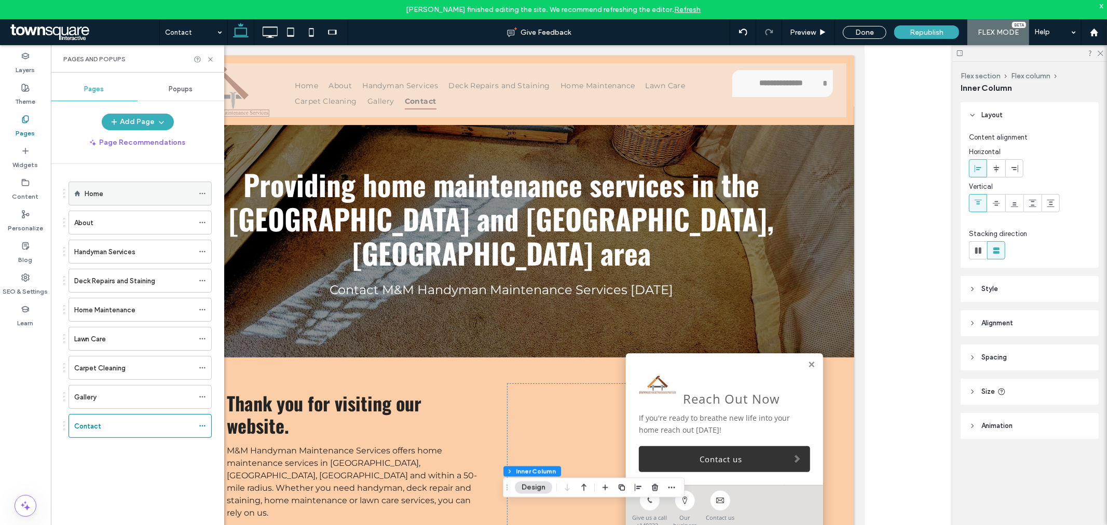
click at [93, 195] on label "Home" at bounding box center [94, 194] width 19 height 18
click at [0, 0] on div at bounding box center [0, 0] width 0 height 0
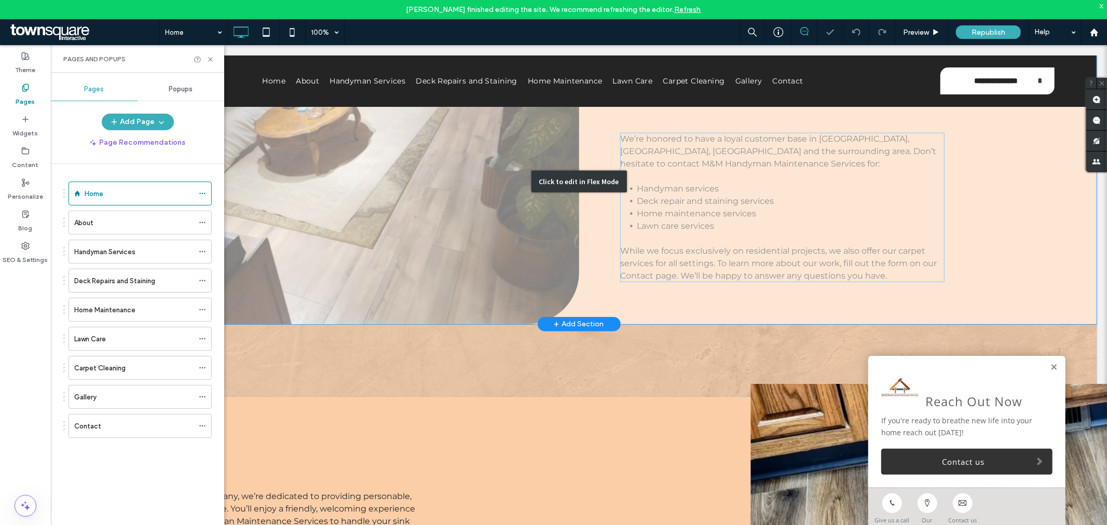
click at [759, 203] on div "Click to edit in Flex Mode" at bounding box center [578, 180] width 1035 height 285
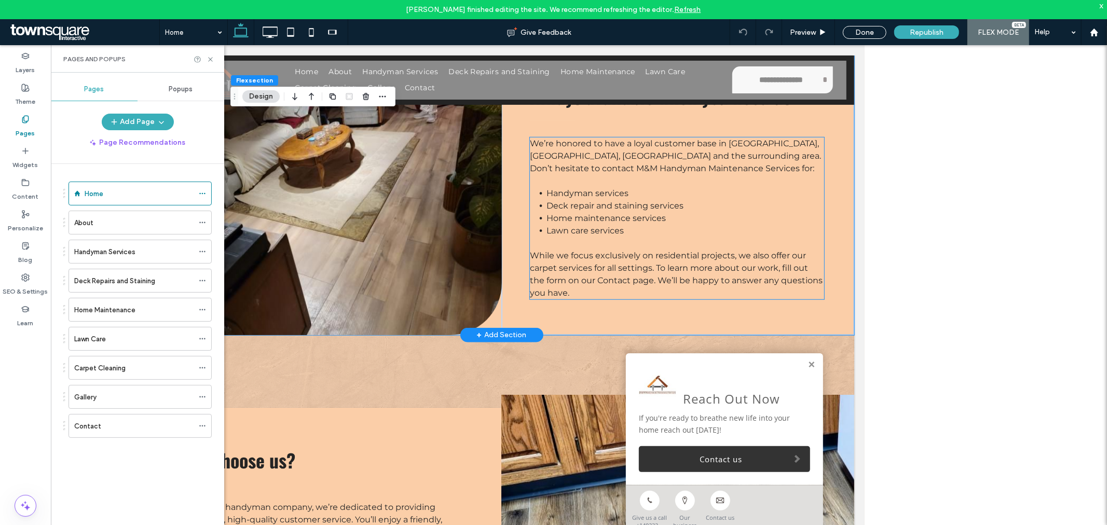
scroll to position [566, 0]
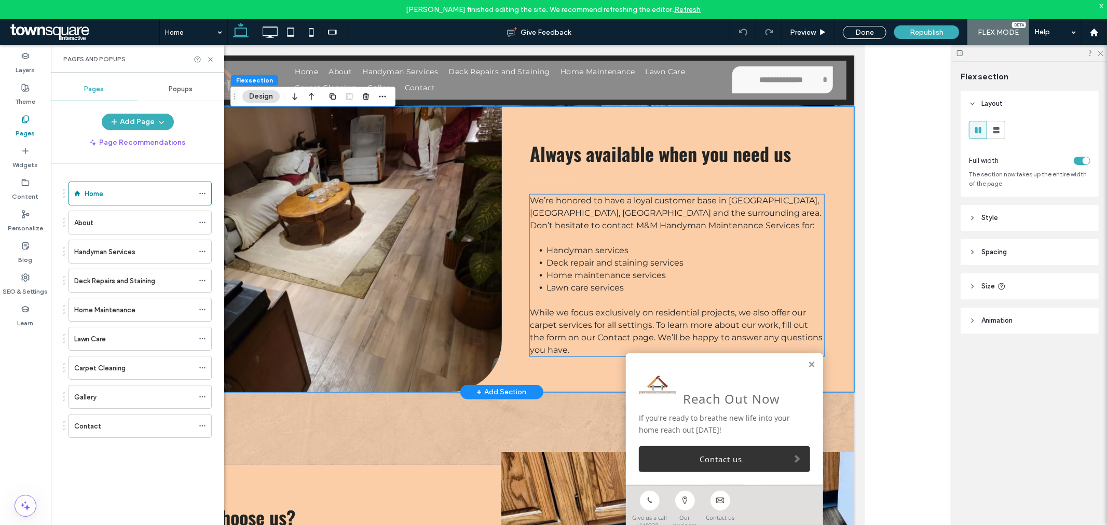
click at [643, 246] on li "Handyman services" at bounding box center [685, 250] width 278 height 12
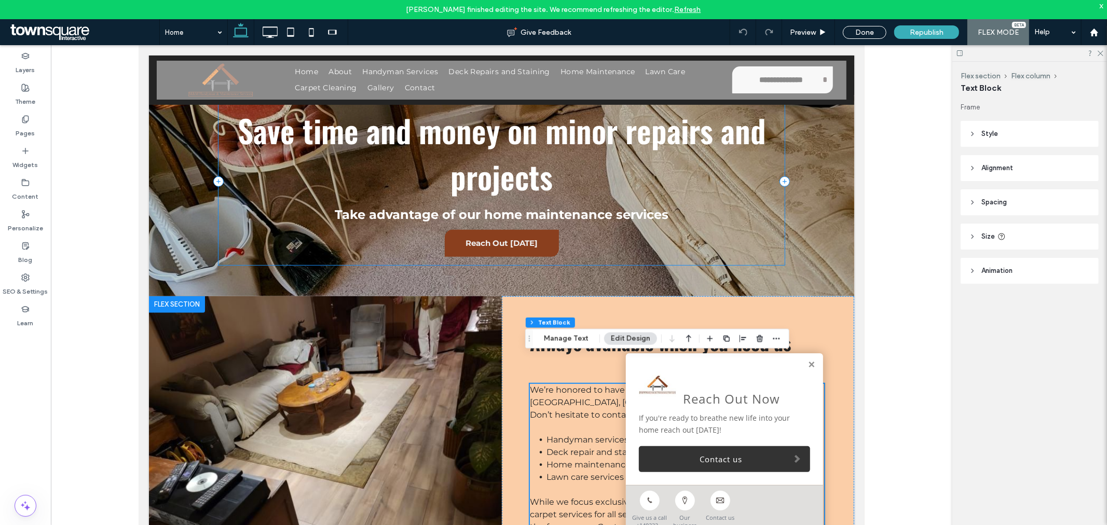
scroll to position [461, 0]
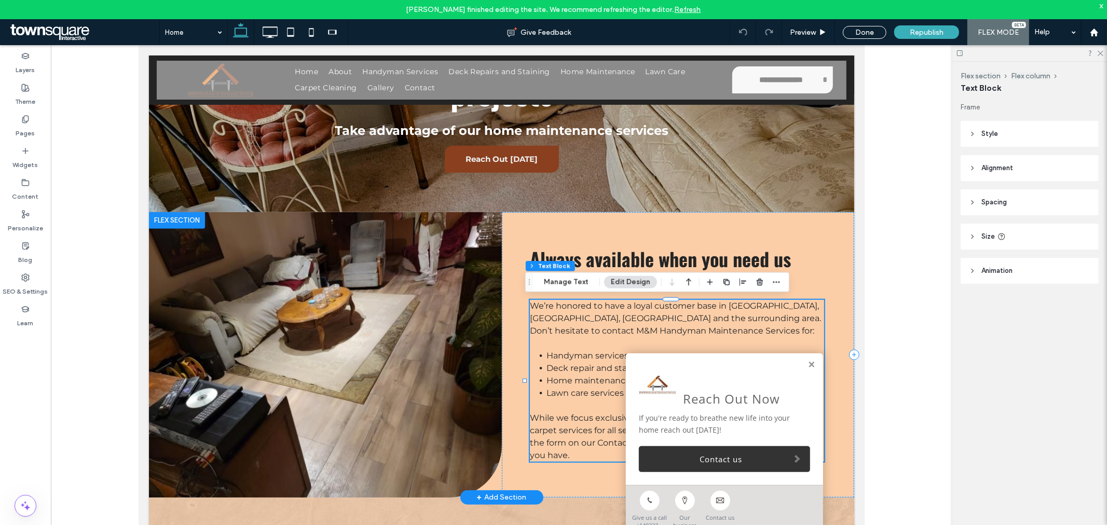
click at [605, 350] on span "Handyman services" at bounding box center [587, 355] width 82 height 10
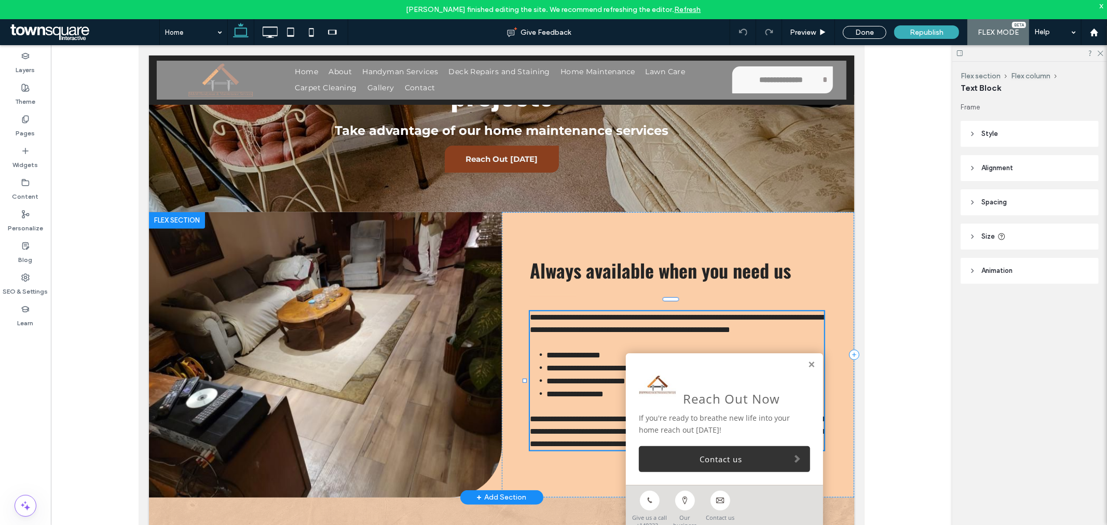
type input "**********"
type input "**"
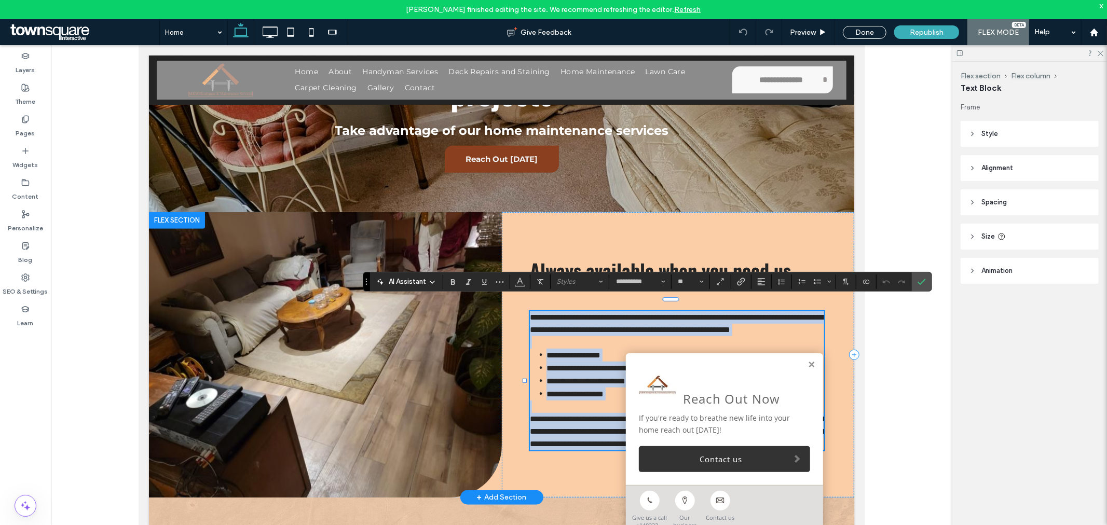
click at [625, 350] on li "**********" at bounding box center [685, 354] width 278 height 13
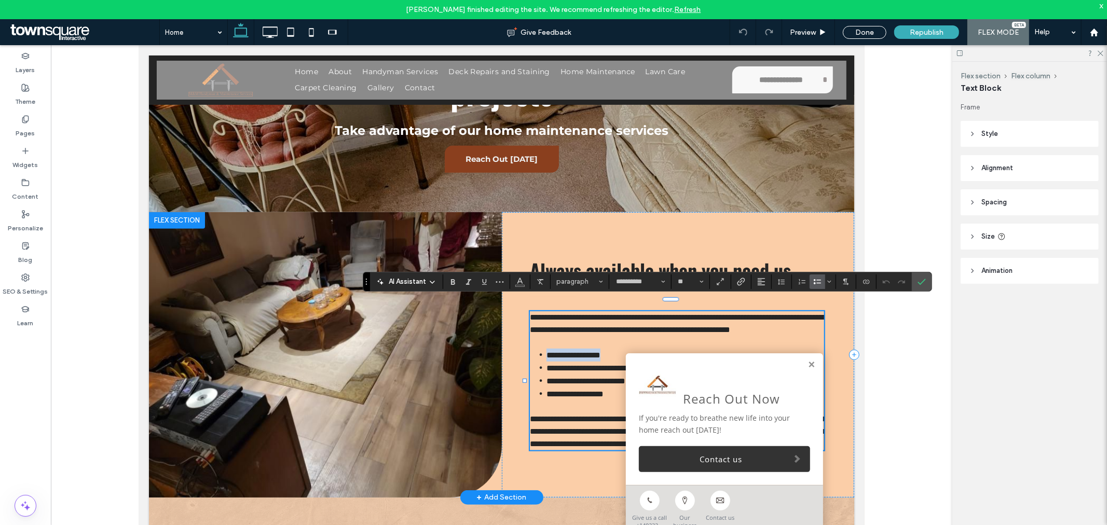
drag, startPoint x: 635, startPoint y: 355, endPoint x: 541, endPoint y: 357, distance: 94.0
click at [546, 357] on li "**********" at bounding box center [685, 354] width 278 height 13
click at [739, 285] on use "Link" at bounding box center [741, 282] width 8 height 8
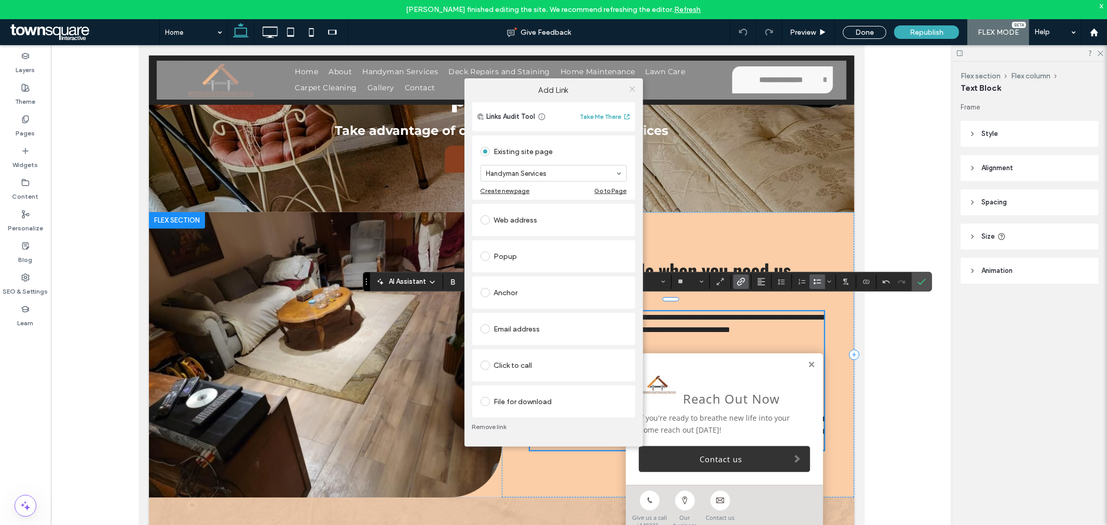
click at [633, 88] on icon at bounding box center [633, 89] width 8 height 8
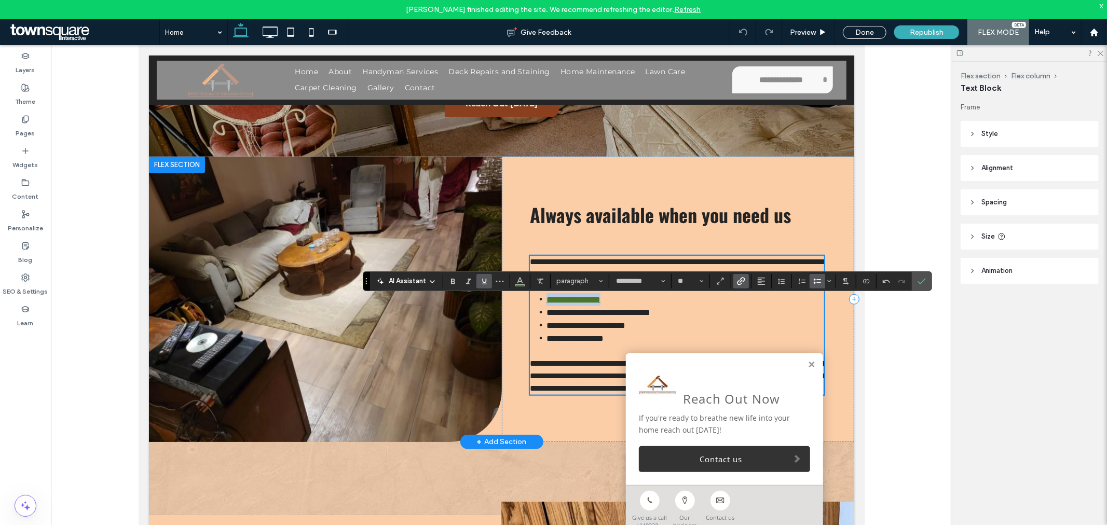
scroll to position [577, 0]
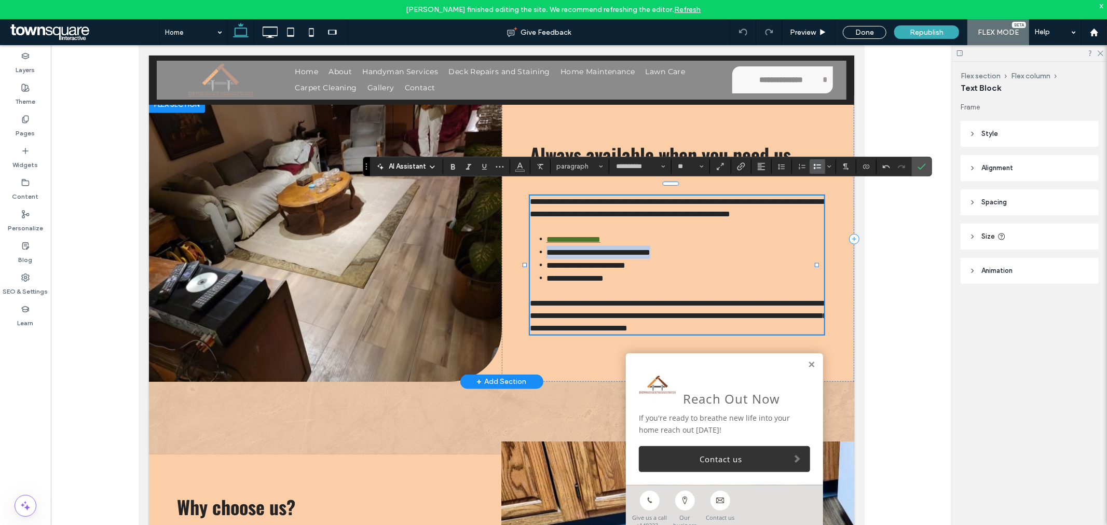
drag, startPoint x: 689, startPoint y: 252, endPoint x: 541, endPoint y: 251, distance: 147.4
click at [546, 250] on li "**********" at bounding box center [685, 251] width 278 height 13
click at [740, 168] on icon "Link" at bounding box center [741, 166] width 8 height 8
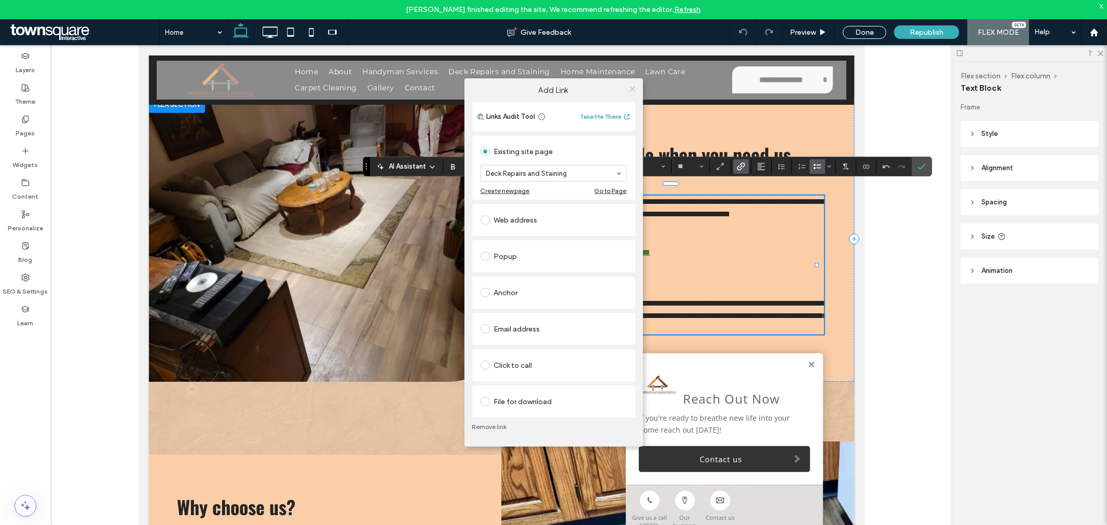
click at [634, 89] on icon at bounding box center [633, 89] width 8 height 8
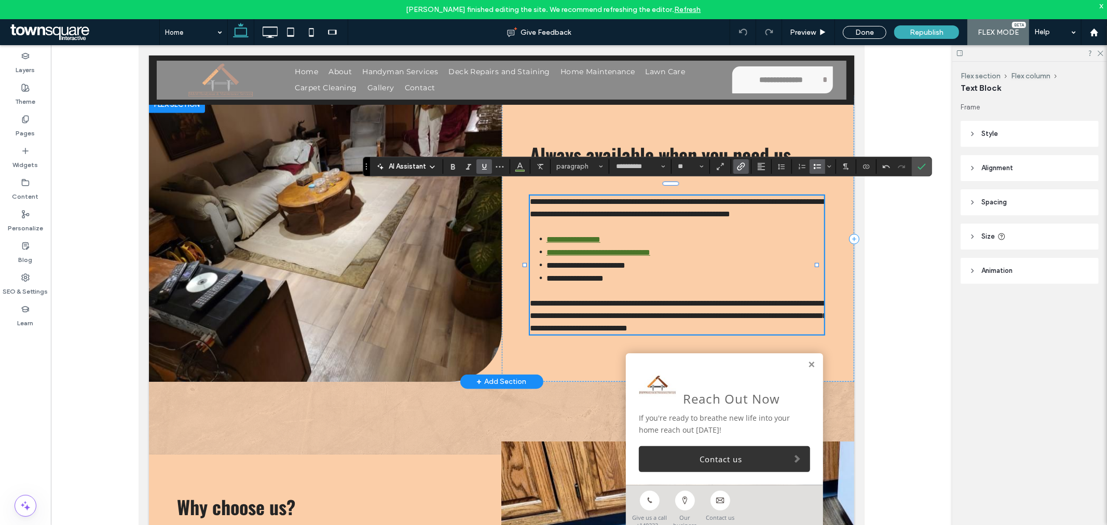
click at [670, 276] on li "**********" at bounding box center [685, 277] width 278 height 13
drag, startPoint x: 666, startPoint y: 266, endPoint x: 543, endPoint y: 268, distance: 123.5
click at [546, 268] on li "**********" at bounding box center [685, 264] width 278 height 13
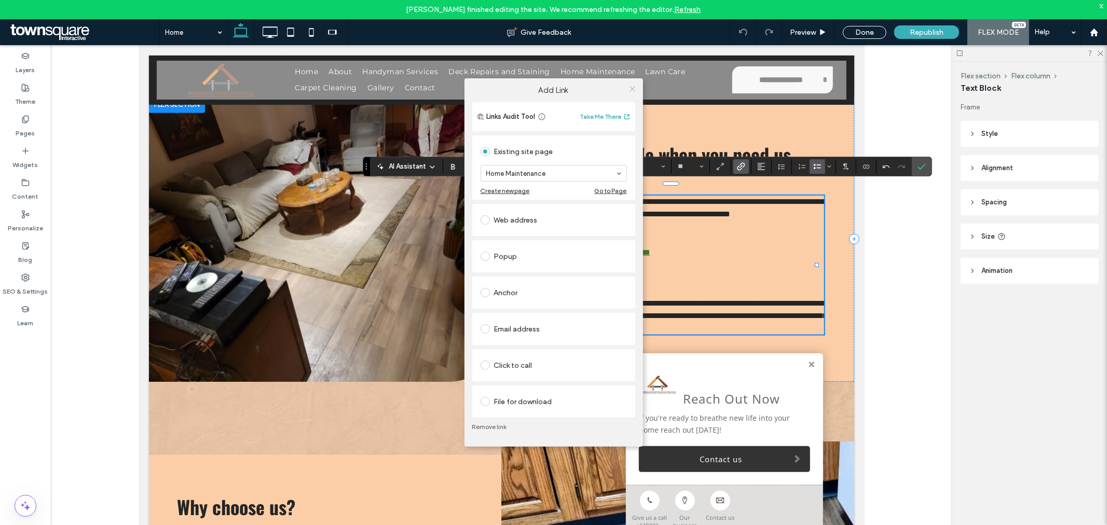
click at [632, 90] on icon at bounding box center [633, 89] width 8 height 8
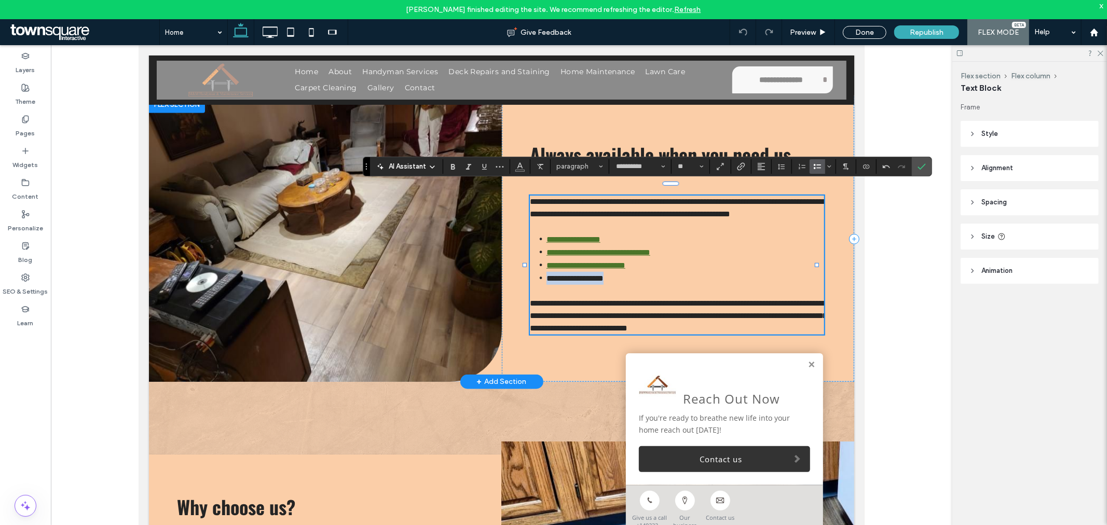
drag, startPoint x: 623, startPoint y: 279, endPoint x: 538, endPoint y: 276, distance: 85.2
click at [546, 276] on li "**********" at bounding box center [685, 277] width 278 height 13
click at [740, 169] on icon "Link" at bounding box center [741, 166] width 8 height 8
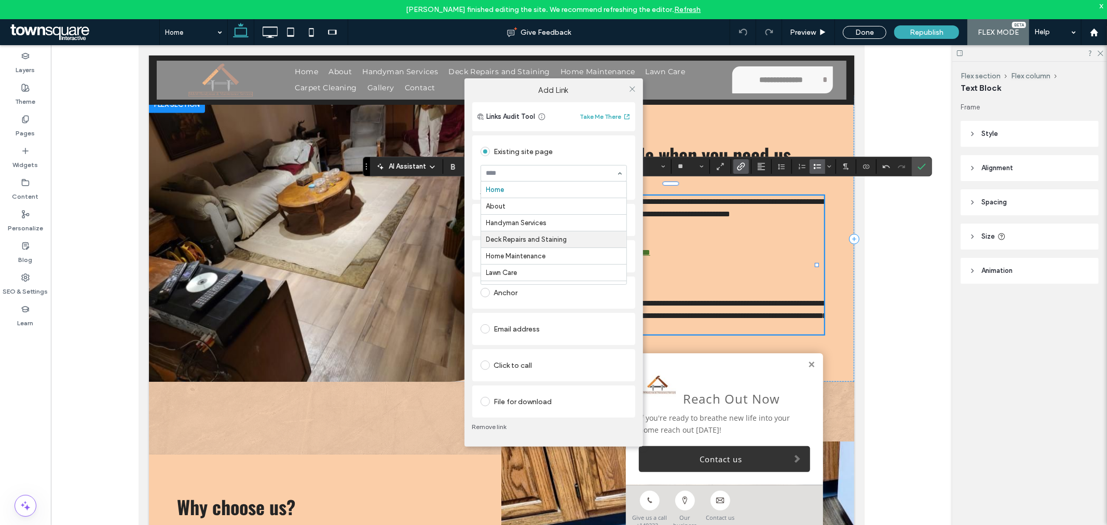
scroll to position [49, 0]
click at [636, 89] on div at bounding box center [633, 89] width 16 height 16
click at [635, 91] on icon at bounding box center [633, 89] width 8 height 8
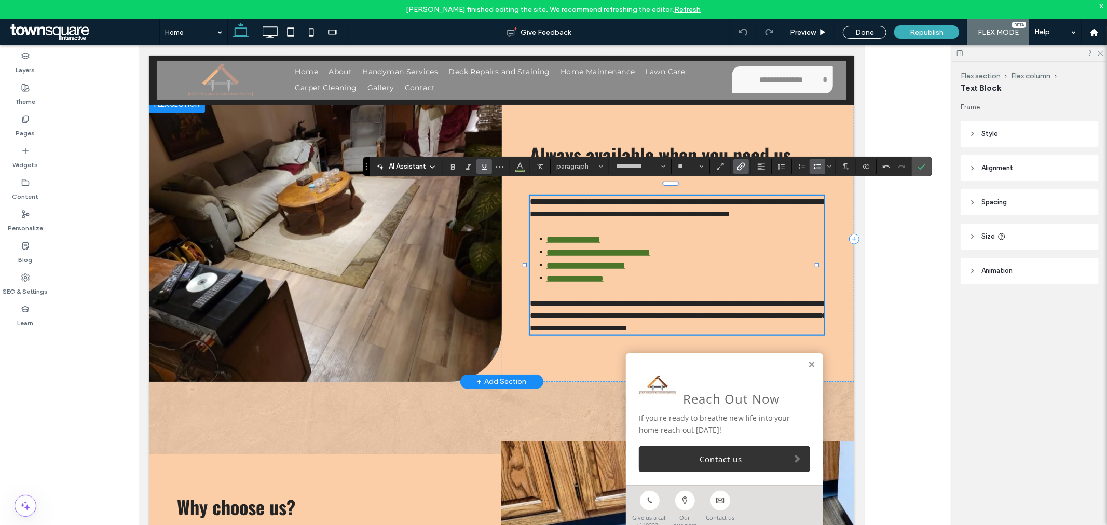
click at [671, 280] on li "**********" at bounding box center [685, 277] width 278 height 13
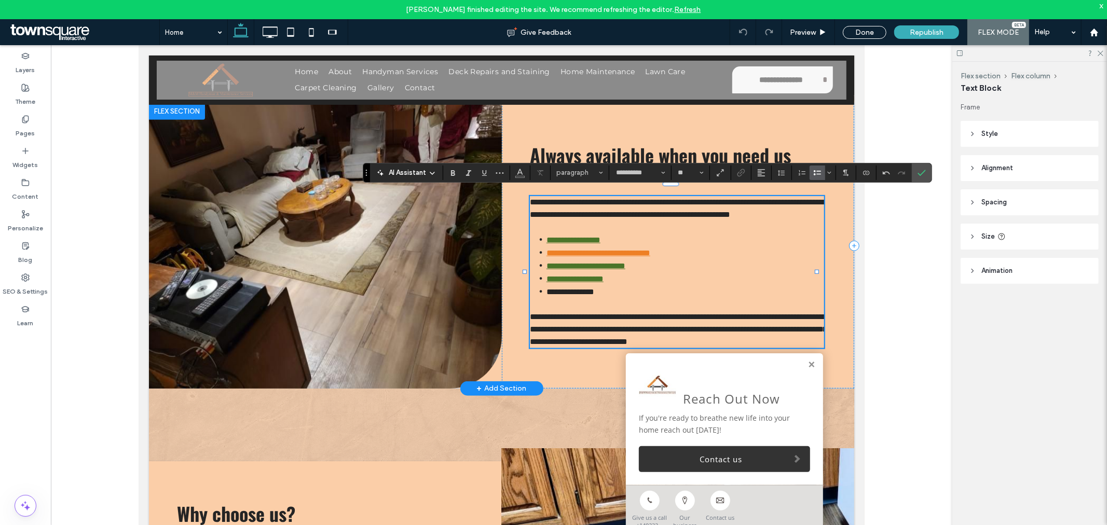
click at [567, 252] on link "**********" at bounding box center [598, 253] width 104 height 8
click at [616, 253] on link "**********" at bounding box center [598, 253] width 104 height 8
click at [575, 265] on link "**********" at bounding box center [585, 266] width 79 height 8
click at [568, 279] on link "**********" at bounding box center [574, 279] width 57 height 8
click at [614, 289] on li "**********" at bounding box center [685, 291] width 278 height 13
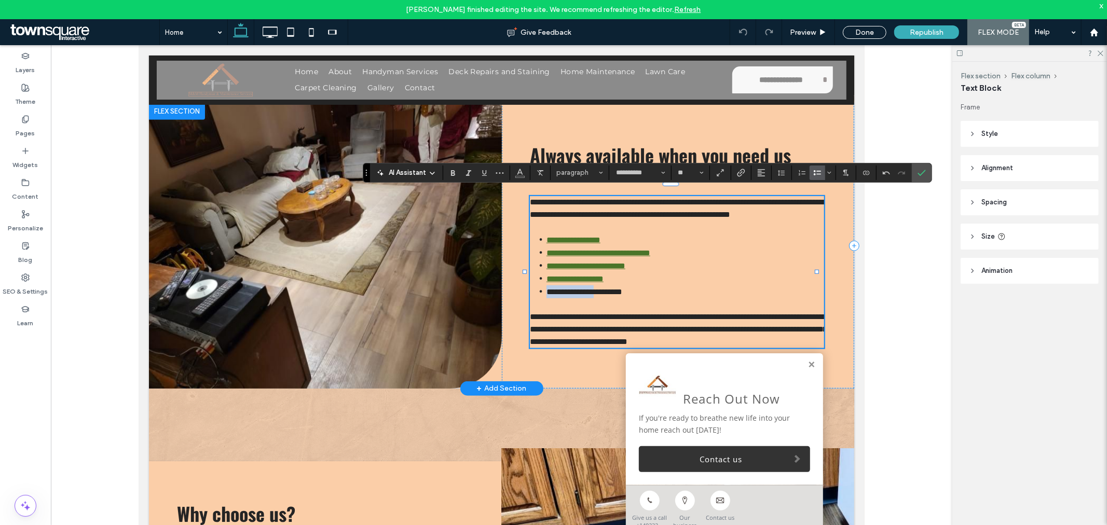
drag, startPoint x: 608, startPoint y: 290, endPoint x: 542, endPoint y: 286, distance: 66.0
click at [546, 288] on span "**********" at bounding box center [584, 292] width 76 height 8
click at [741, 173] on icon "Link" at bounding box center [741, 173] width 8 height 8
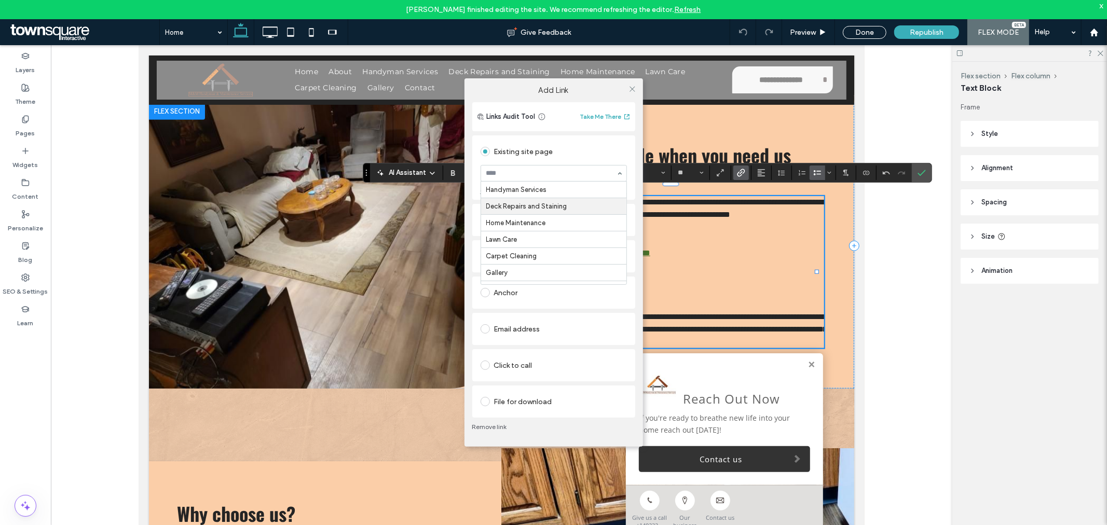
scroll to position [49, 0]
click at [631, 88] on icon at bounding box center [633, 89] width 8 height 8
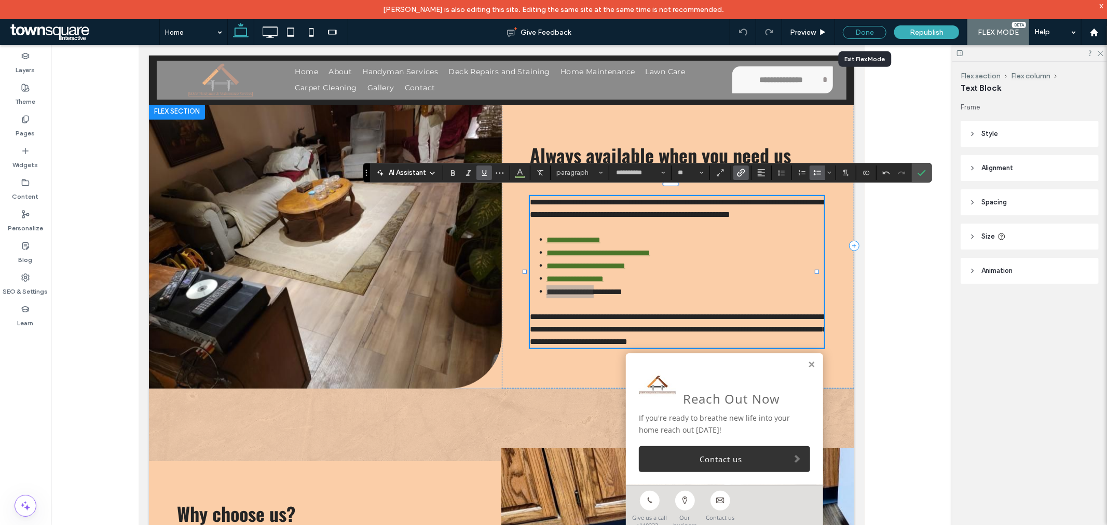
click at [876, 32] on div "Done" at bounding box center [865, 32] width 44 height 13
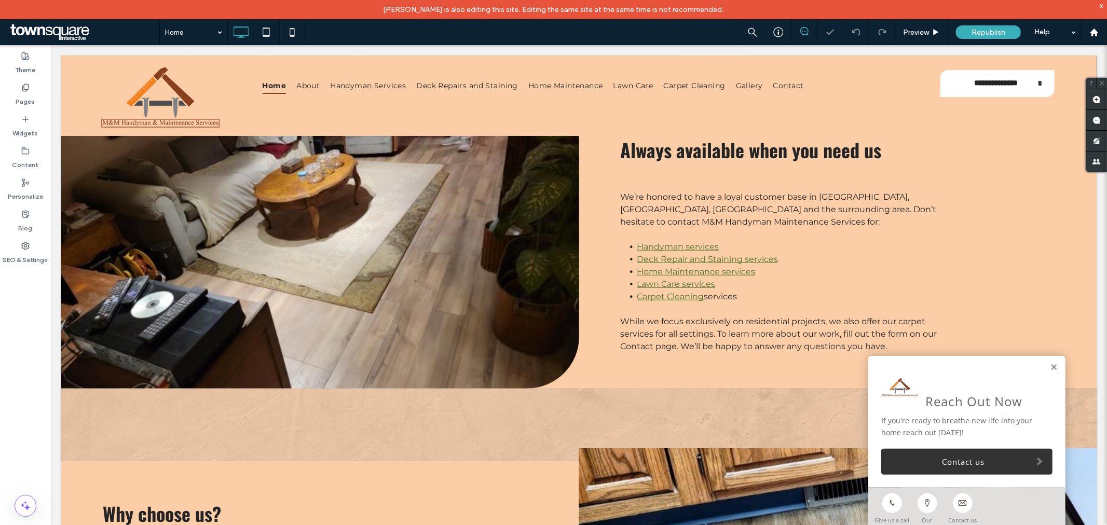
click at [869, 32] on div at bounding box center [881, 32] width 25 height 8
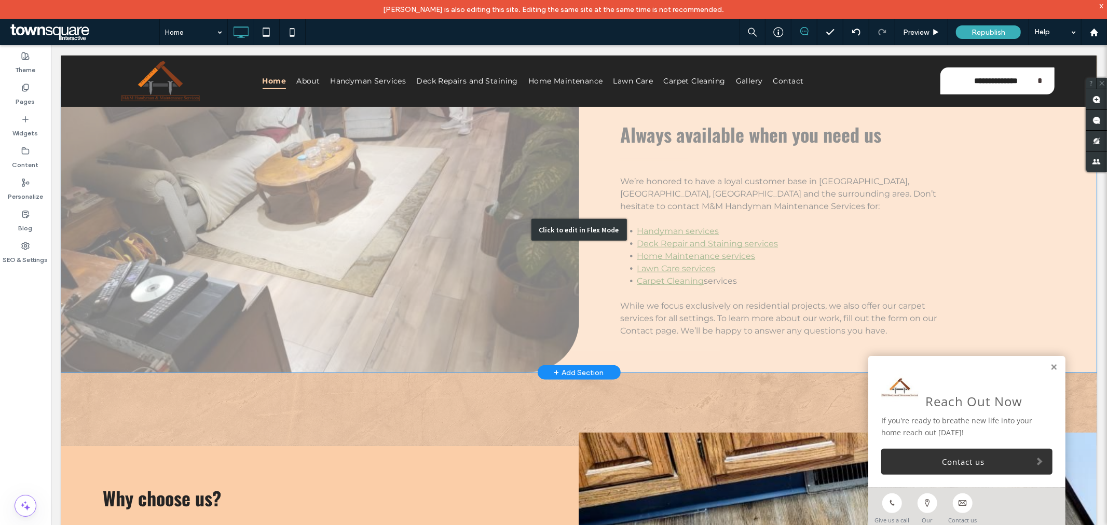
scroll to position [542, 0]
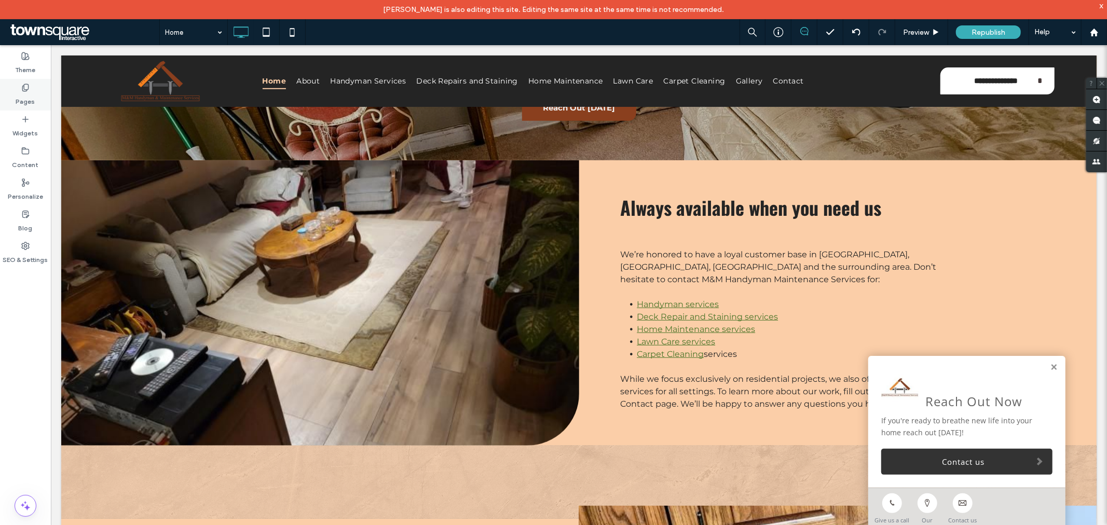
click at [30, 93] on label "Pages" at bounding box center [25, 99] width 19 height 15
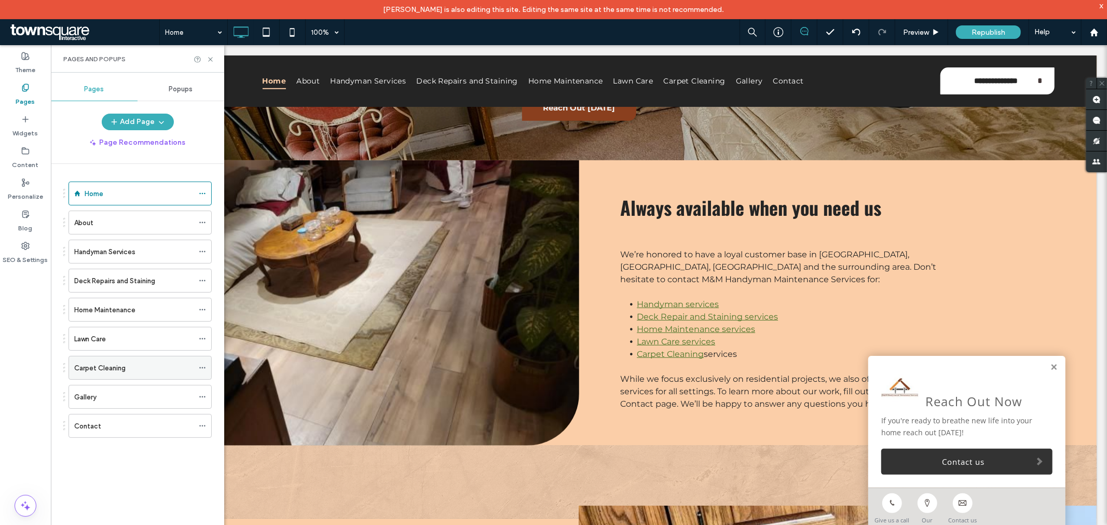
click at [133, 372] on div "Carpet Cleaning" at bounding box center [133, 368] width 119 height 11
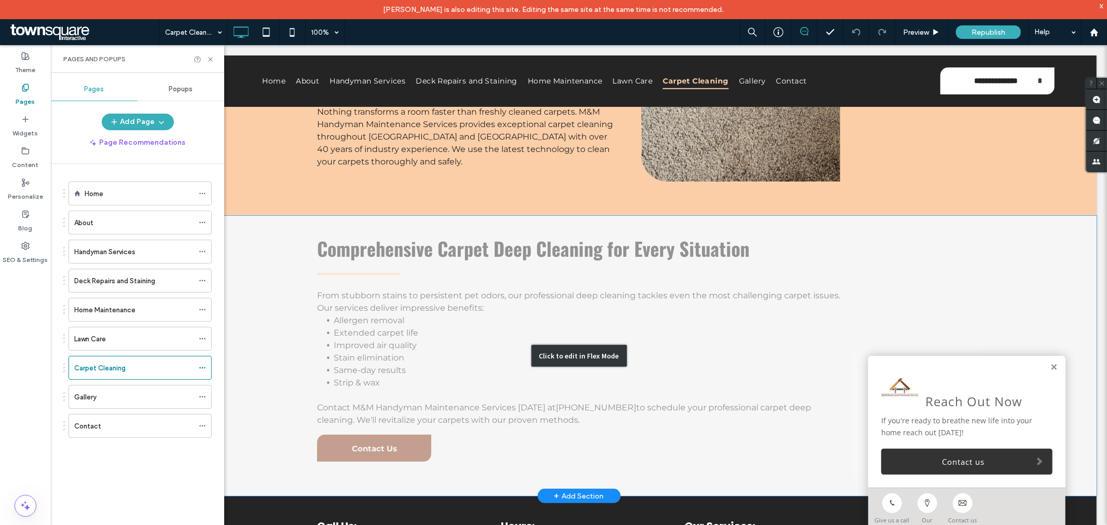
scroll to position [239, 0]
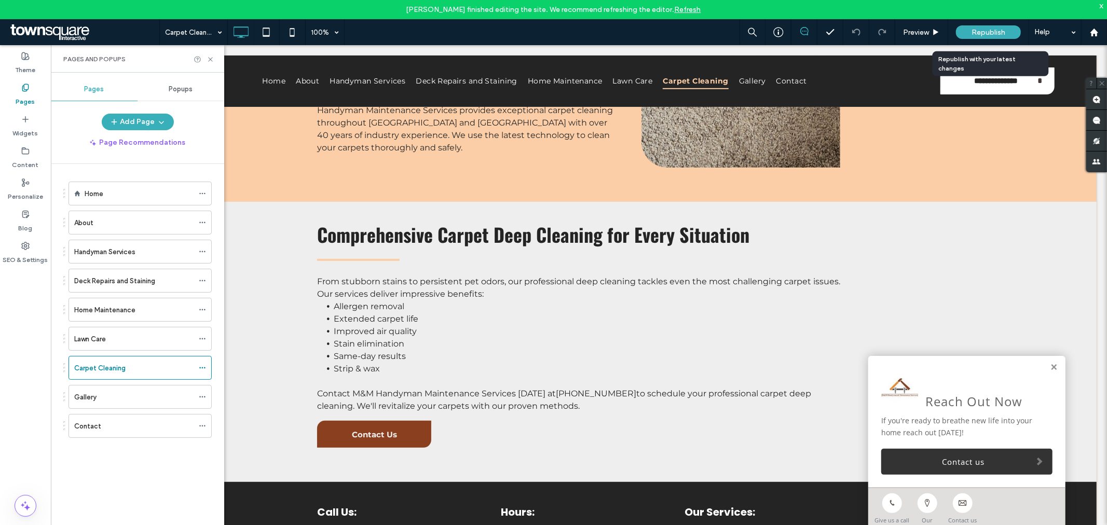
drag, startPoint x: 985, startPoint y: 33, endPoint x: 777, endPoint y: 104, distance: 219.0
click at [985, 33] on span "Republish" at bounding box center [989, 32] width 34 height 9
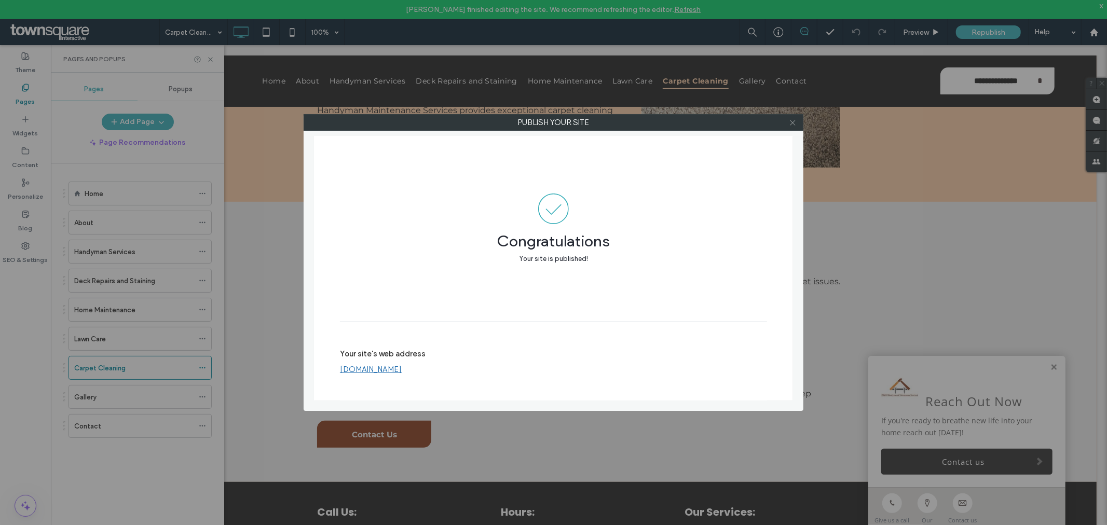
click at [793, 120] on icon at bounding box center [793, 123] width 8 height 8
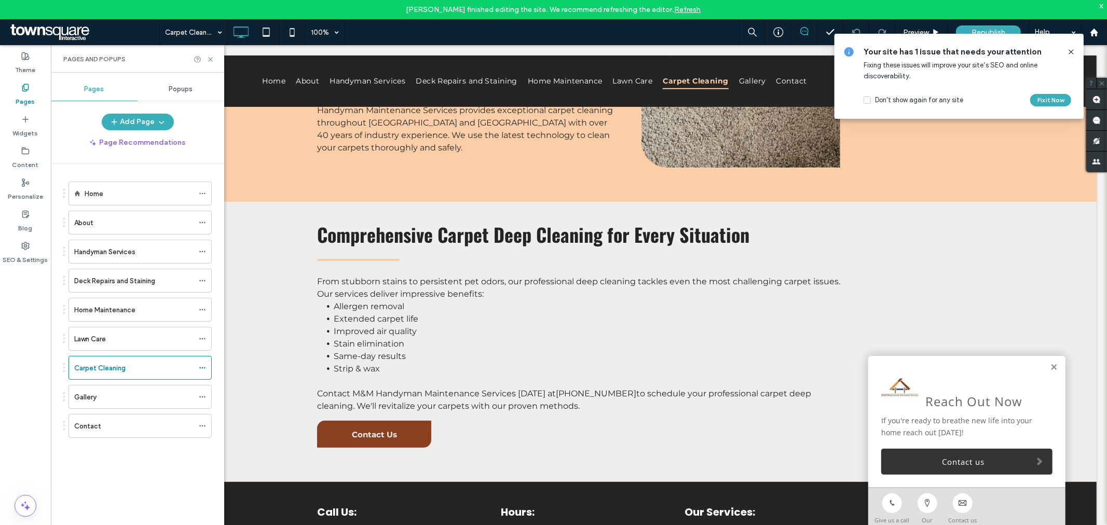
click at [698, 9] on link "Refresh" at bounding box center [688, 9] width 26 height 9
